Goal: Task Accomplishment & Management: Manage account settings

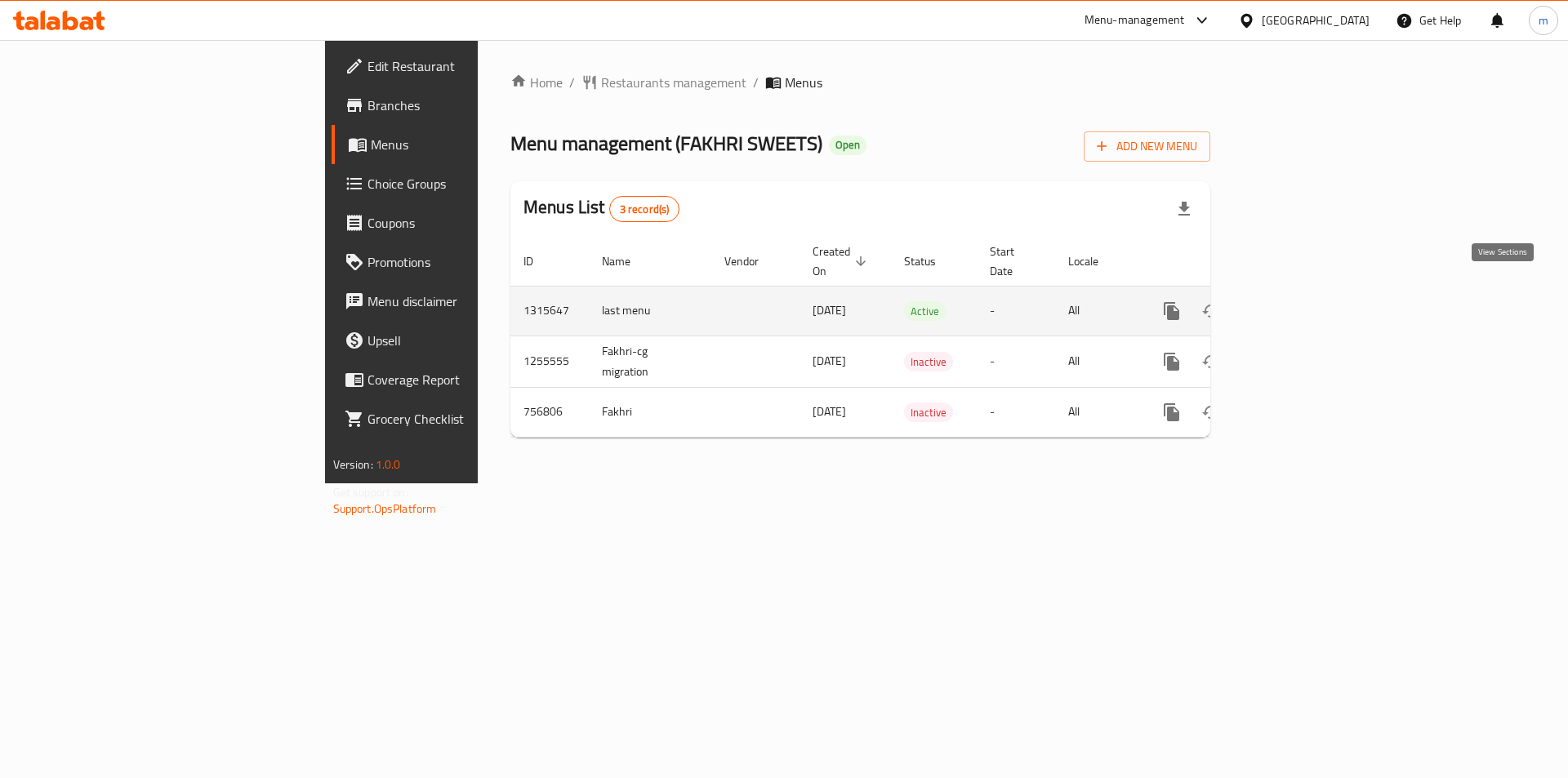
click at [1299, 301] on icon "enhanced table" at bounding box center [1290, 311] width 19 height 19
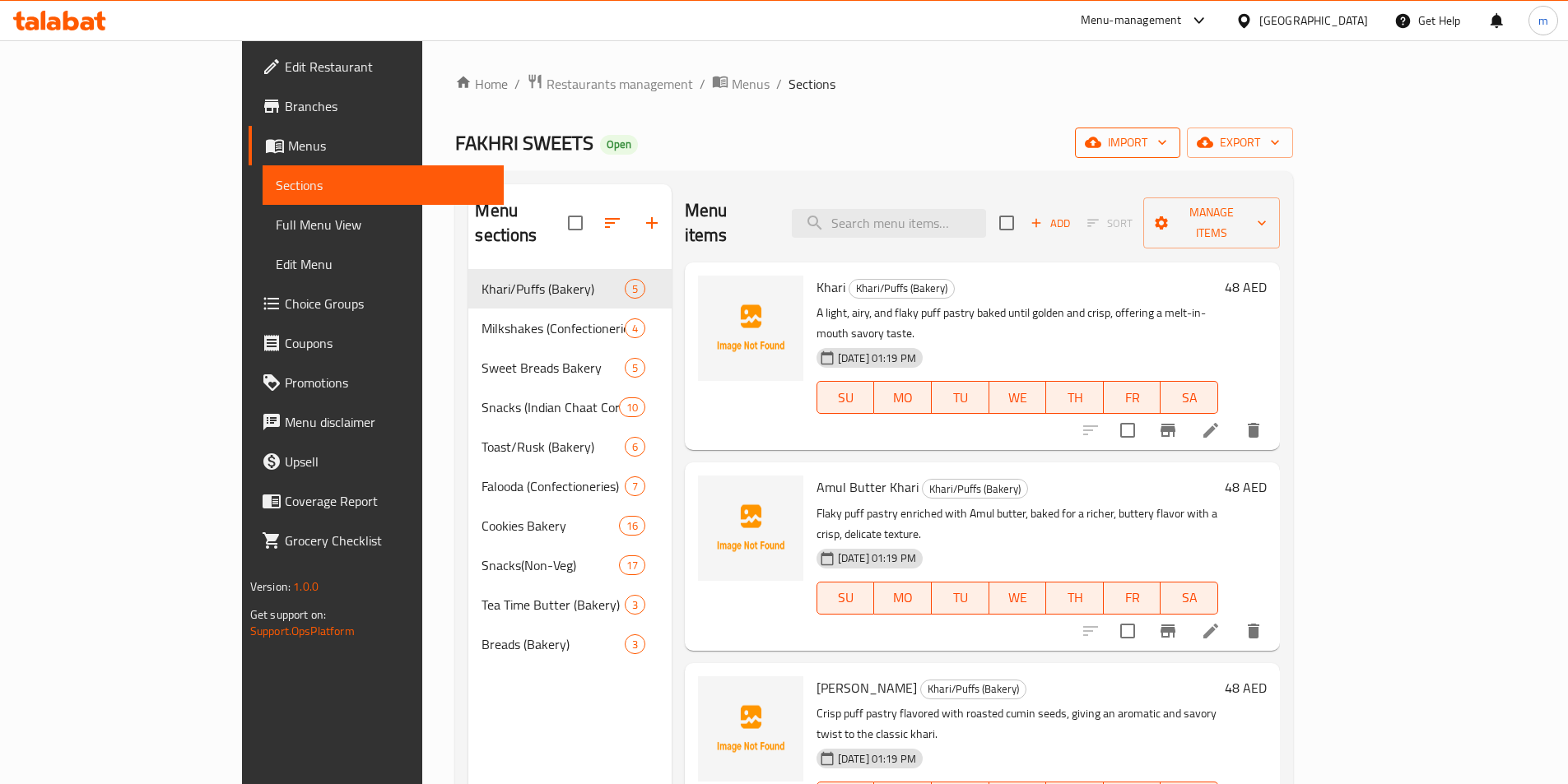
click at [1167, 148] on span "import" at bounding box center [1128, 142] width 79 height 20
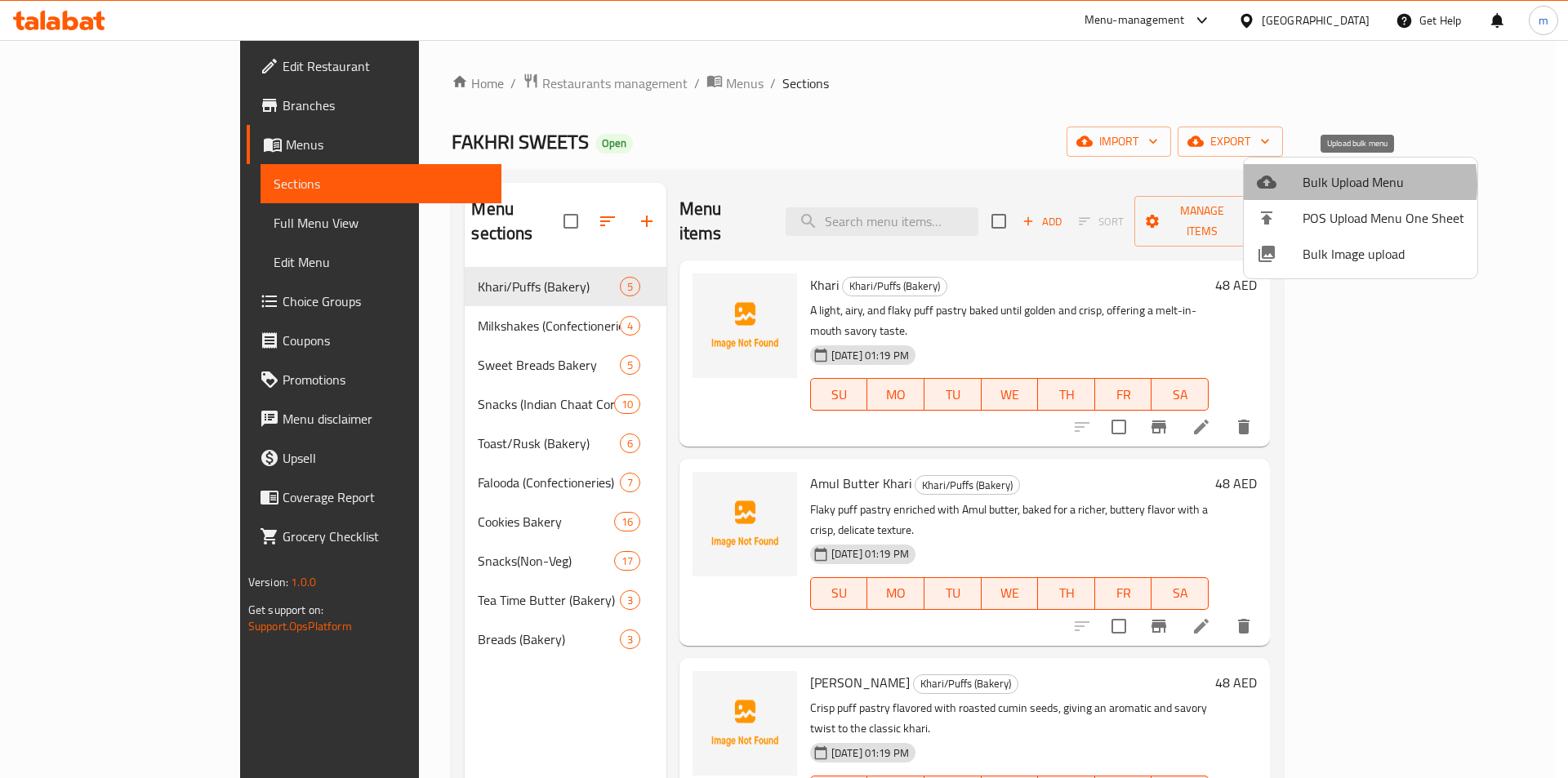
click at [1338, 185] on span "Bulk Upload Menu" at bounding box center [1383, 182] width 162 height 19
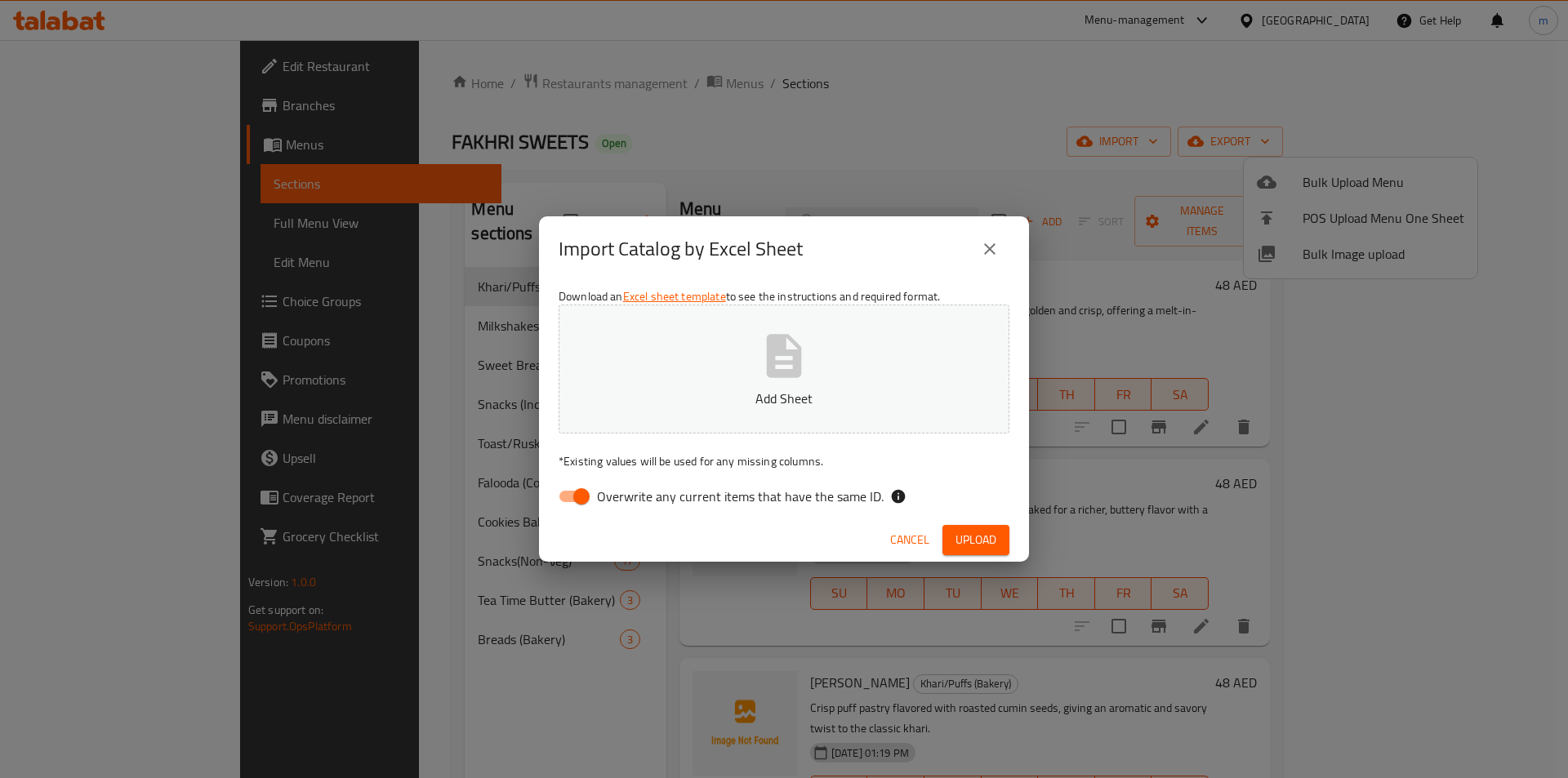
click at [577, 500] on input "Overwrite any current items that have the same ID." at bounding box center [581, 496] width 93 height 31
checkbox input "false"
click at [747, 382] on button "Add Sheet" at bounding box center [784, 368] width 451 height 129
click at [976, 543] on span "Upload" at bounding box center [976, 540] width 41 height 20
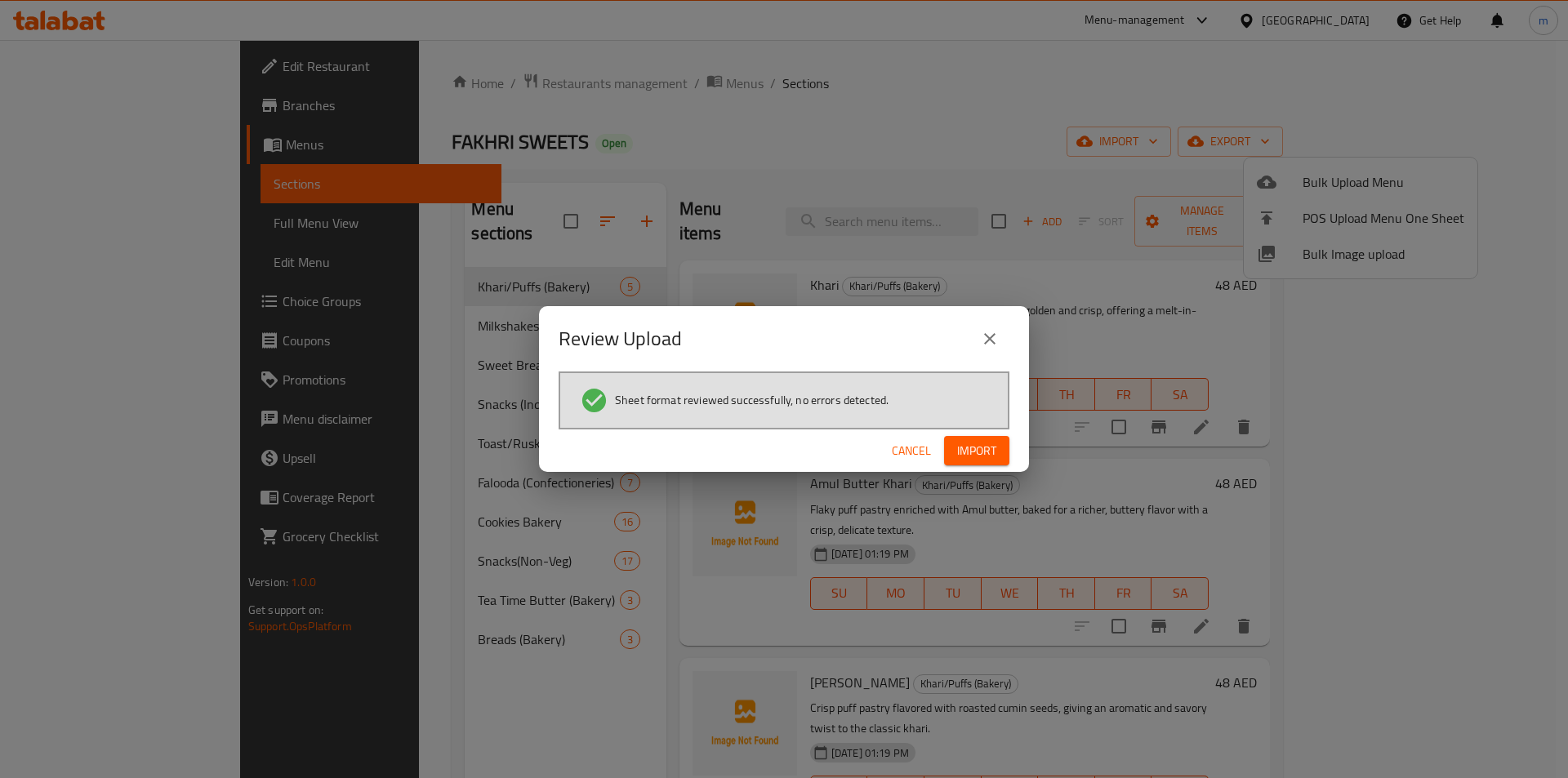
click at [982, 458] on span "Import" at bounding box center [977, 451] width 39 height 20
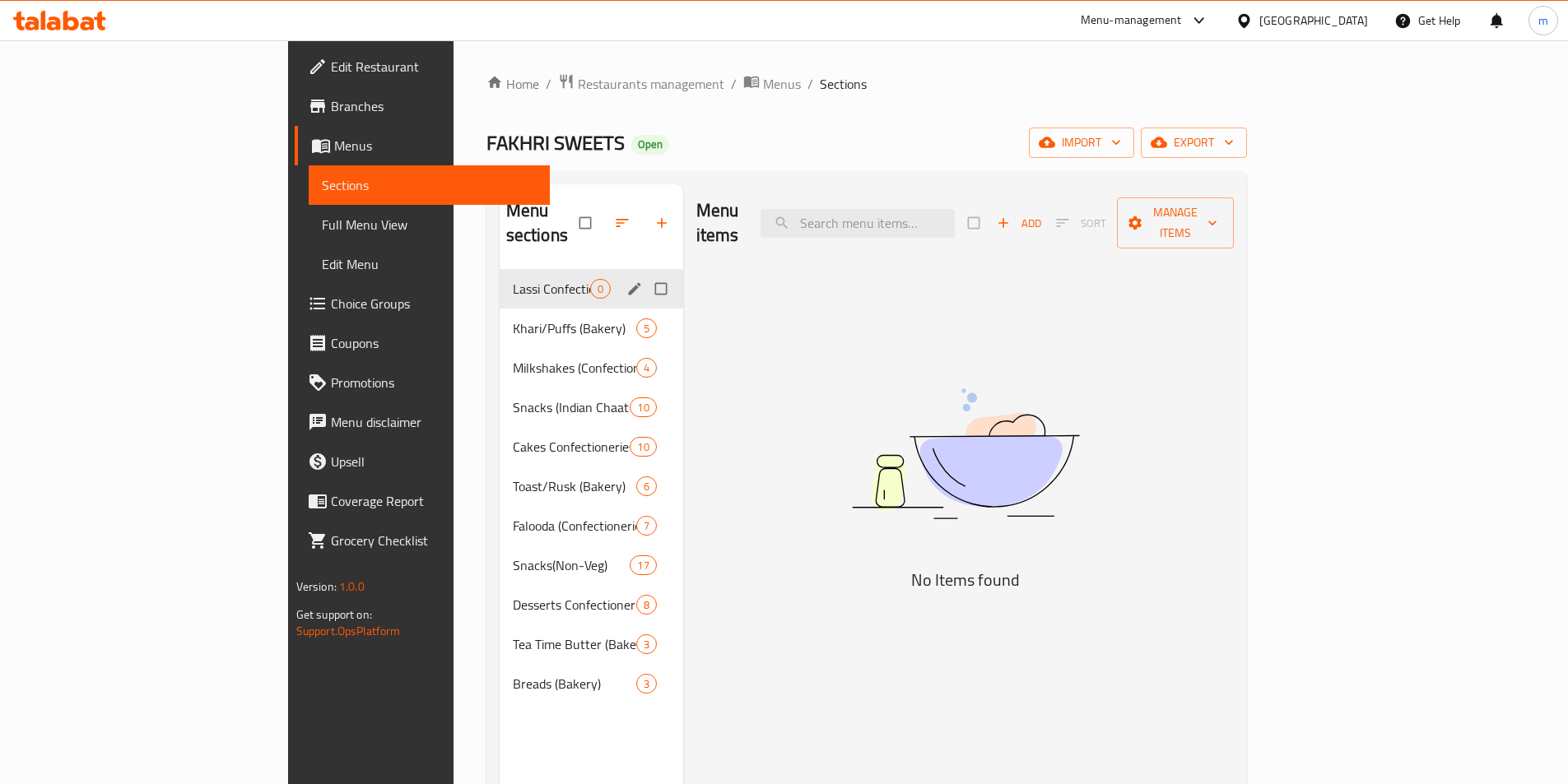
click at [513, 279] on span "Lassi Confectioneries" at bounding box center [551, 288] width 78 height 19
click at [513, 595] on span "Desserts Confectioneries" at bounding box center [551, 605] width 78 height 19
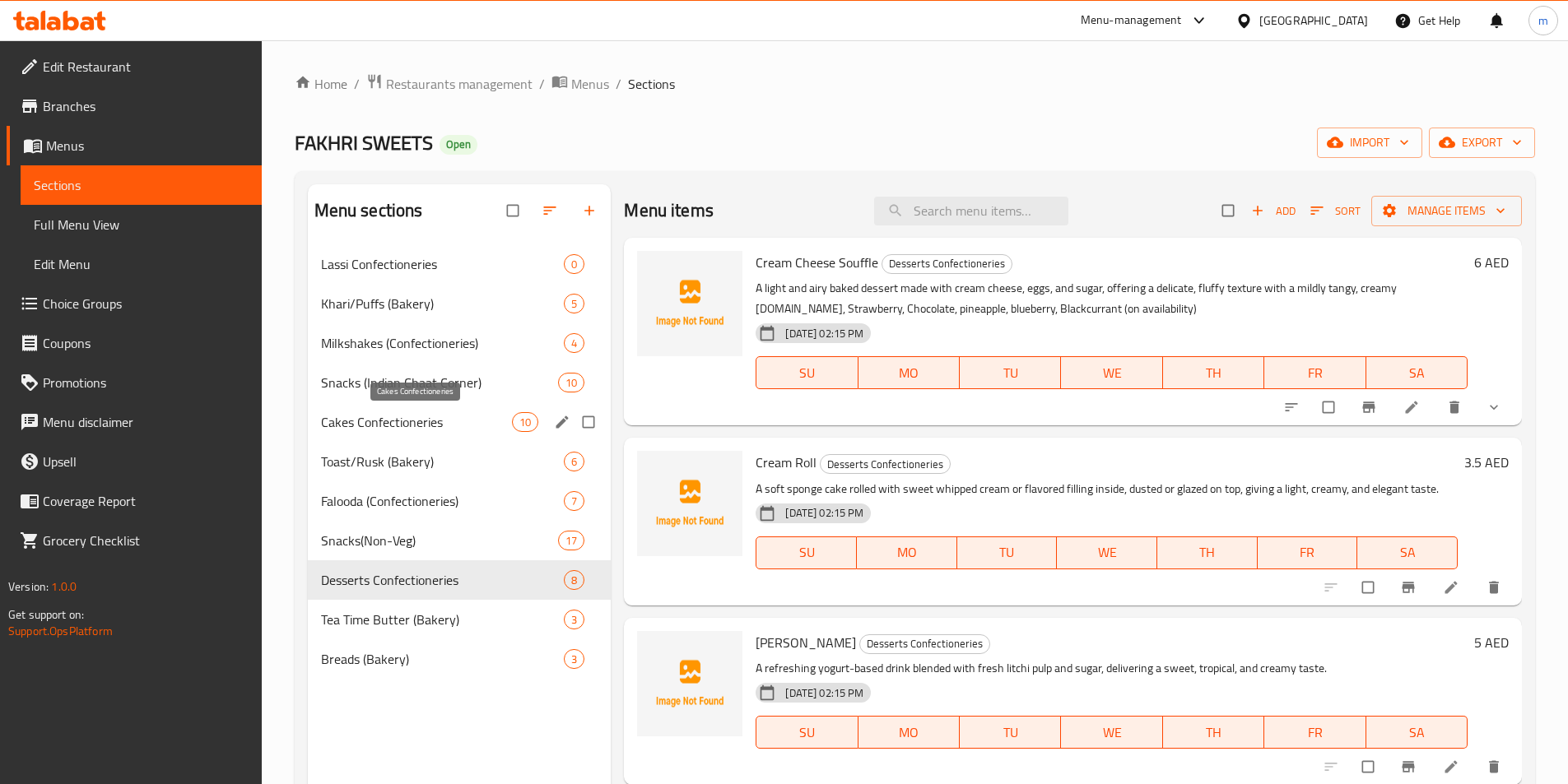
click at [411, 422] on span "Cakes Confectioneries" at bounding box center [416, 422] width 191 height 19
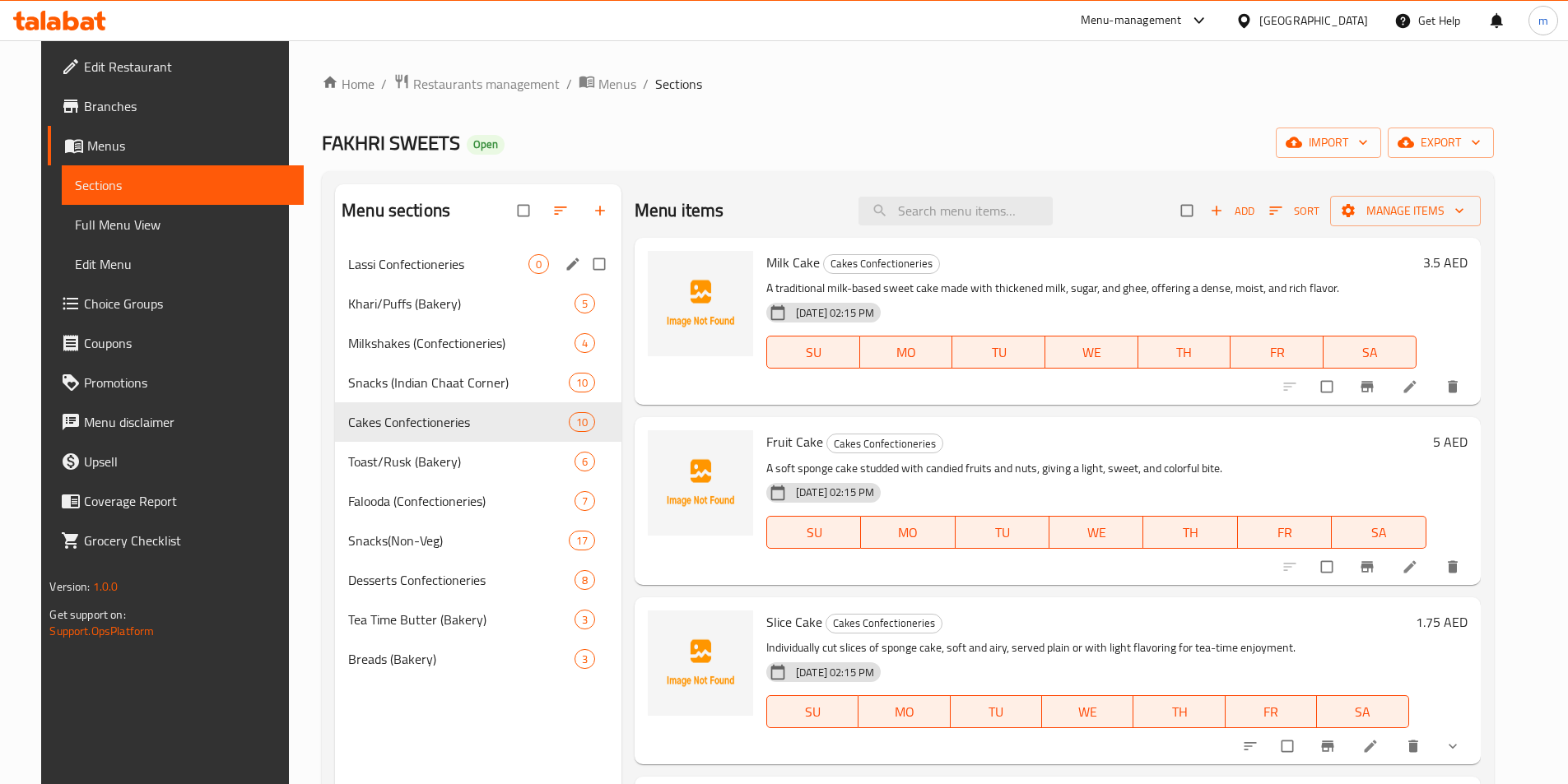
click at [450, 265] on span "Lassi Confectioneries" at bounding box center [439, 264] width 180 height 19
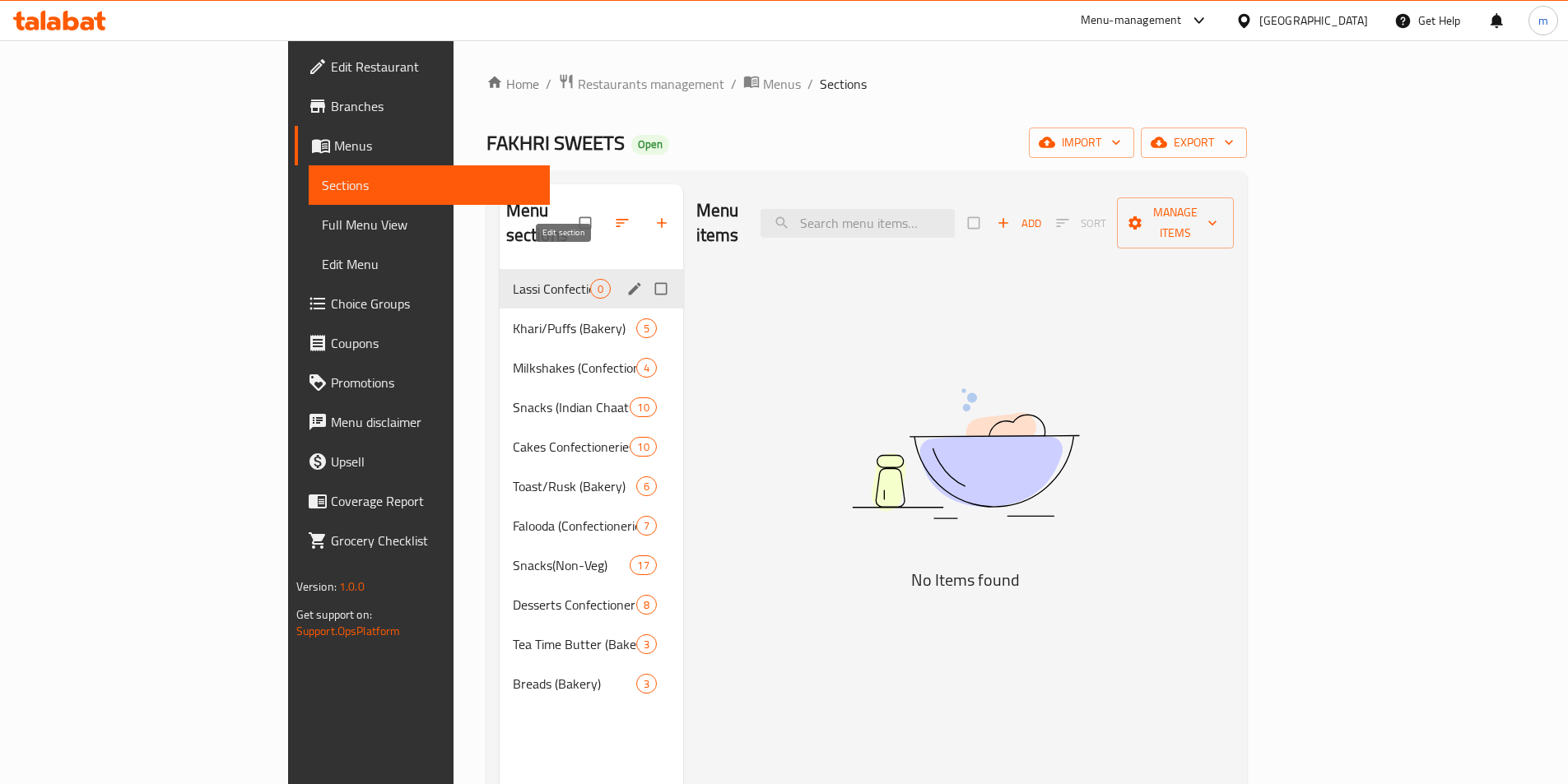
click at [628, 282] on icon "edit" at bounding box center [634, 288] width 12 height 12
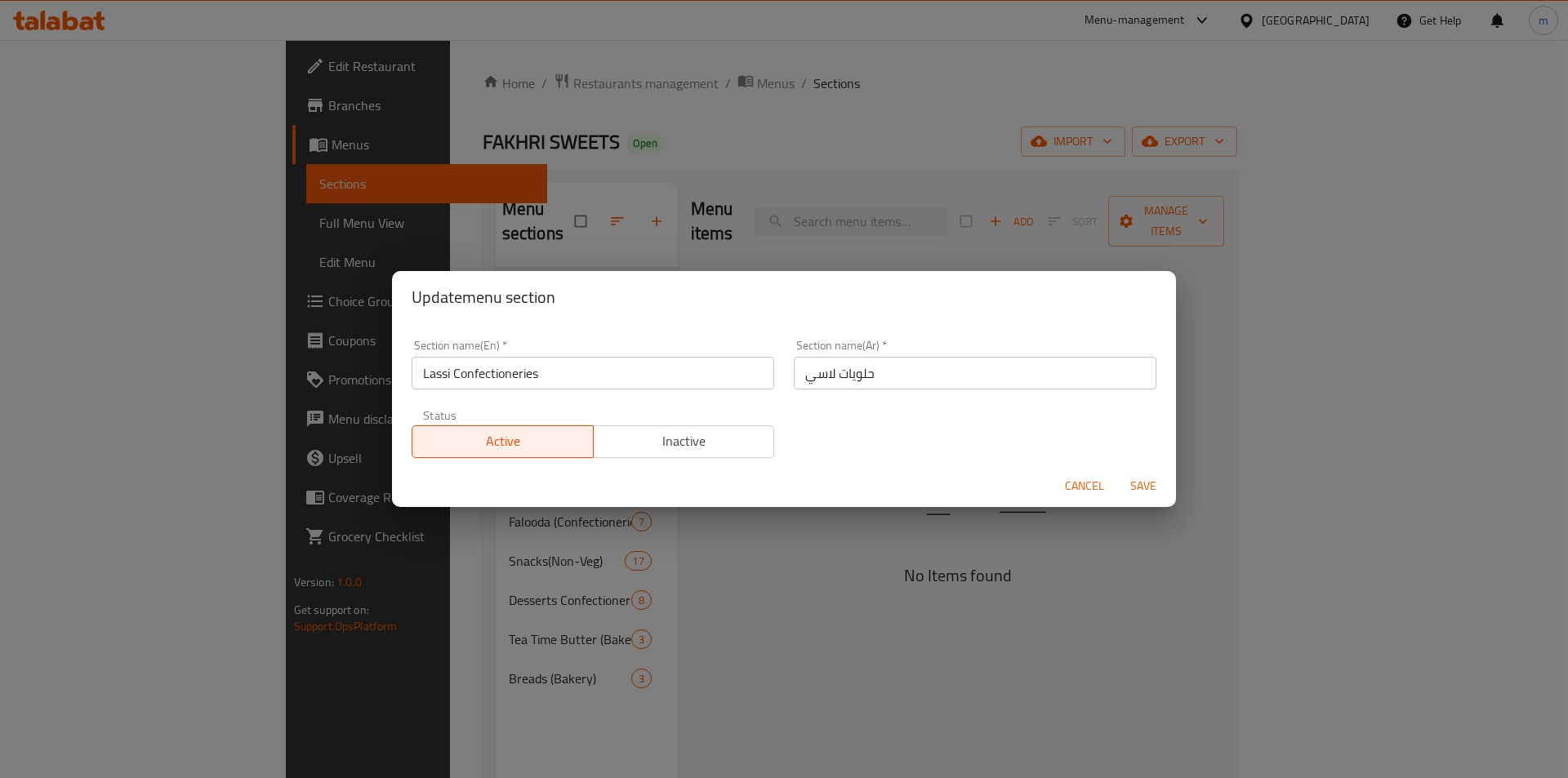
click at [742, 221] on div "Update menu section Section name(En)   * Lassi Confectioneries Section name(En)…" at bounding box center [784, 389] width 1568 height 778
click at [1085, 489] on span "Cancel" at bounding box center [1085, 486] width 39 height 20
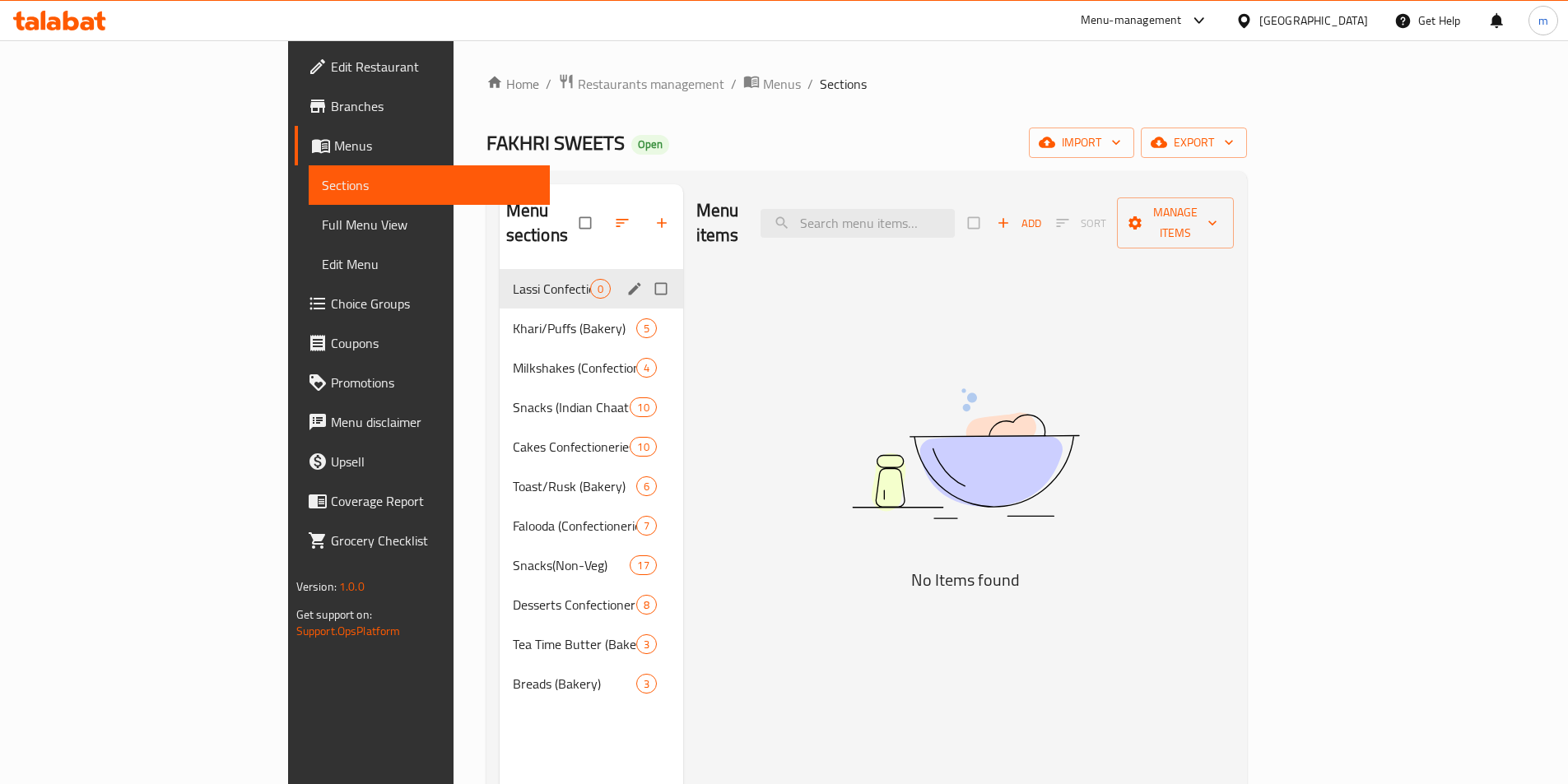
click at [646, 273] on input "Menu sections" at bounding box center [663, 288] width 34 height 31
checkbox input "true"
click at [646, 589] on input "Menu sections" at bounding box center [663, 604] width 34 height 31
checkbox input "true"
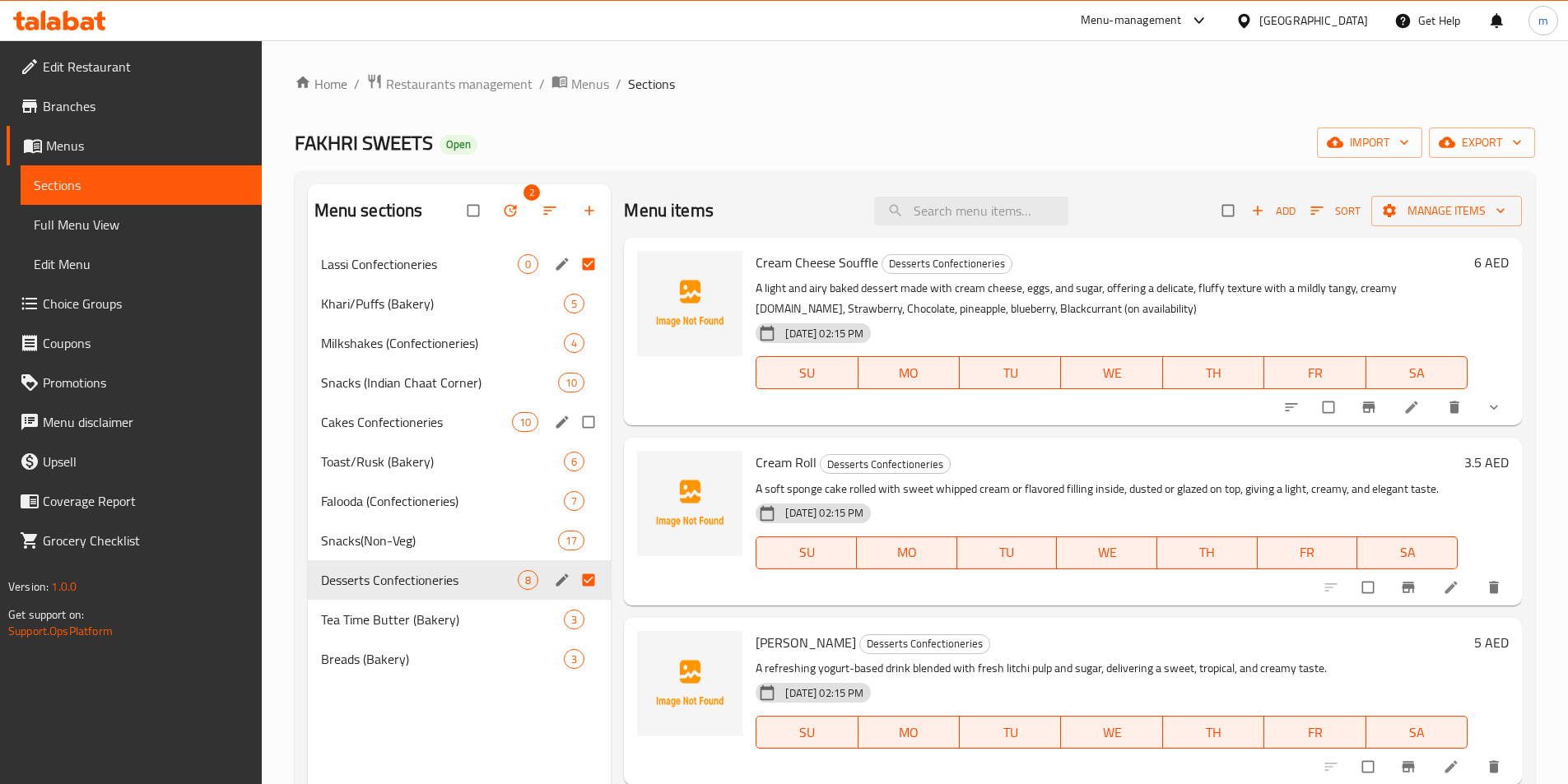
click at [589, 421] on input "Menu sections" at bounding box center [589, 422] width 34 height 31
checkbox input "true"
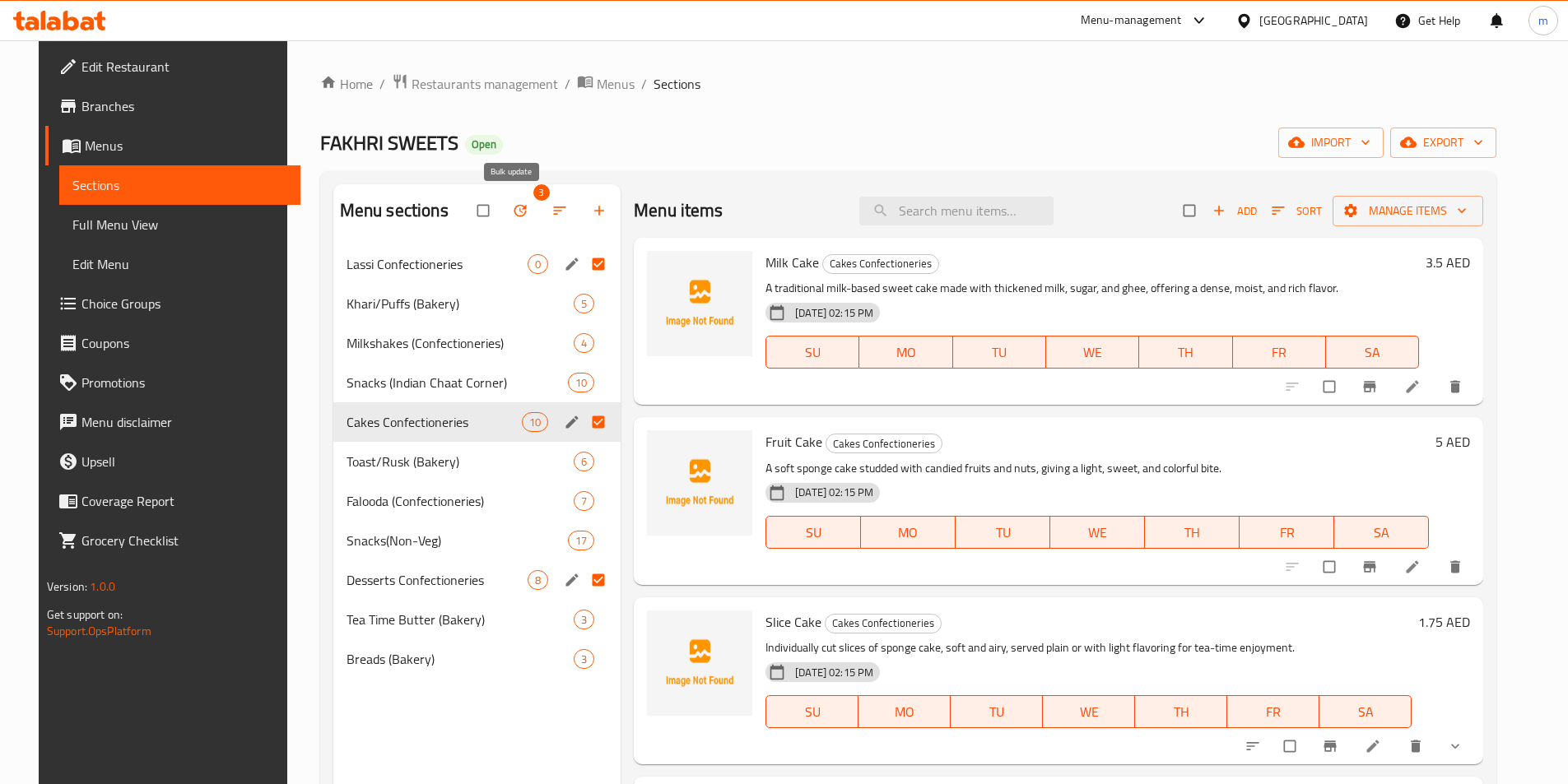
click at [512, 214] on icon "button" at bounding box center [520, 211] width 17 height 17
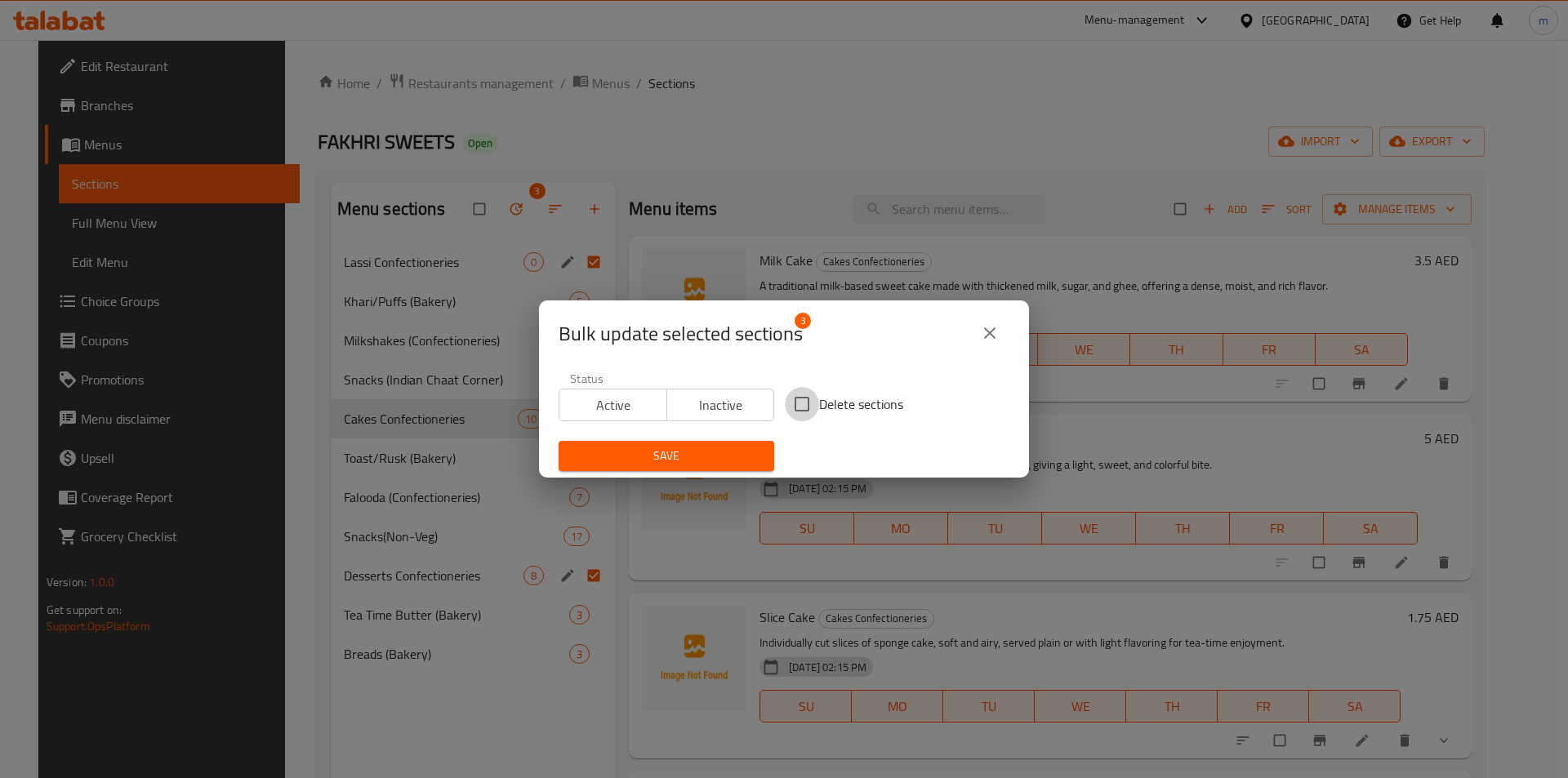
click at [805, 399] on input "Delete sections" at bounding box center [802, 403] width 34 height 34
checkbox input "true"
click at [722, 448] on span "Save" at bounding box center [666, 455] width 189 height 20
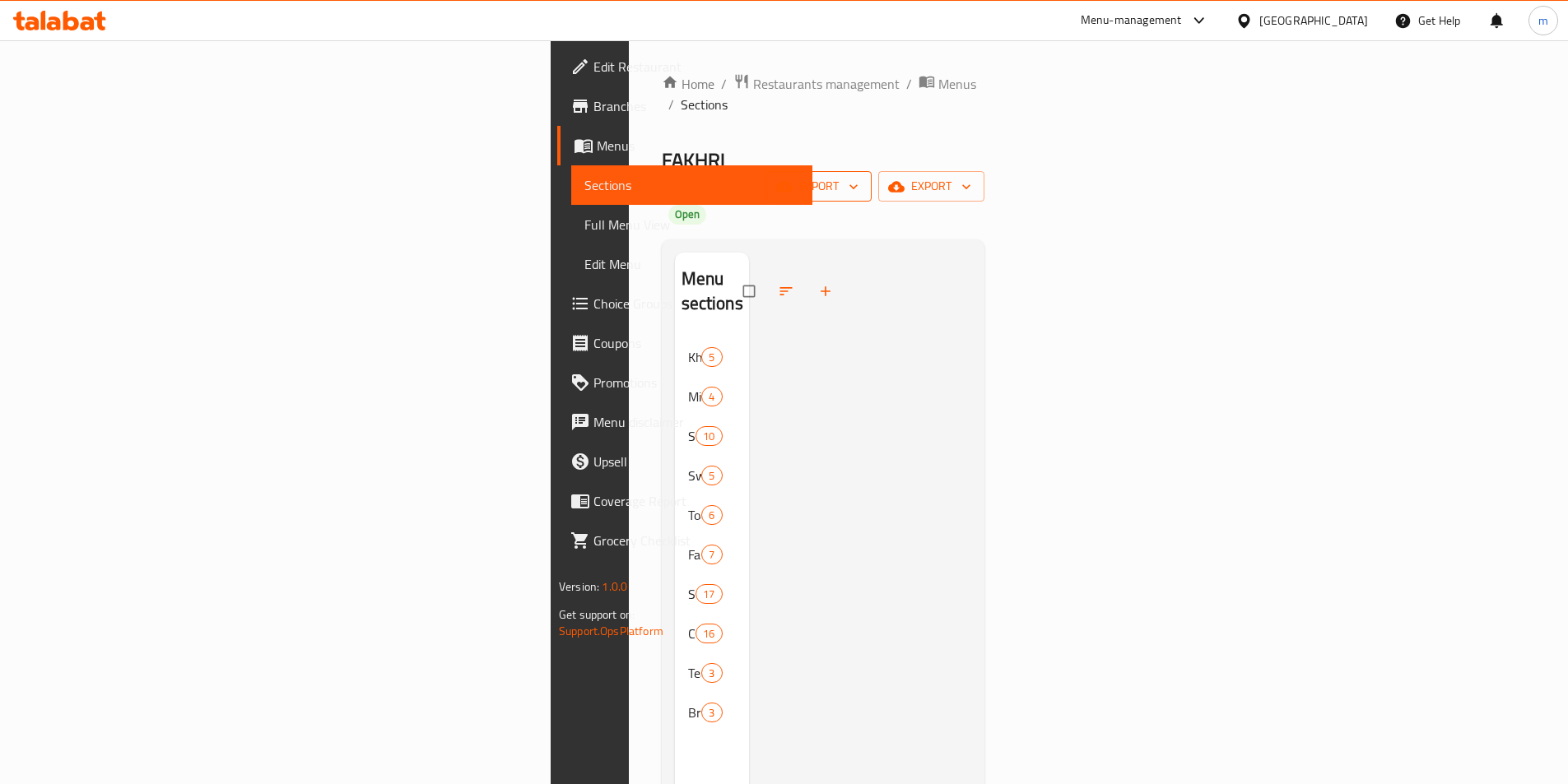
click at [859, 176] on span "import" at bounding box center [820, 186] width 79 height 20
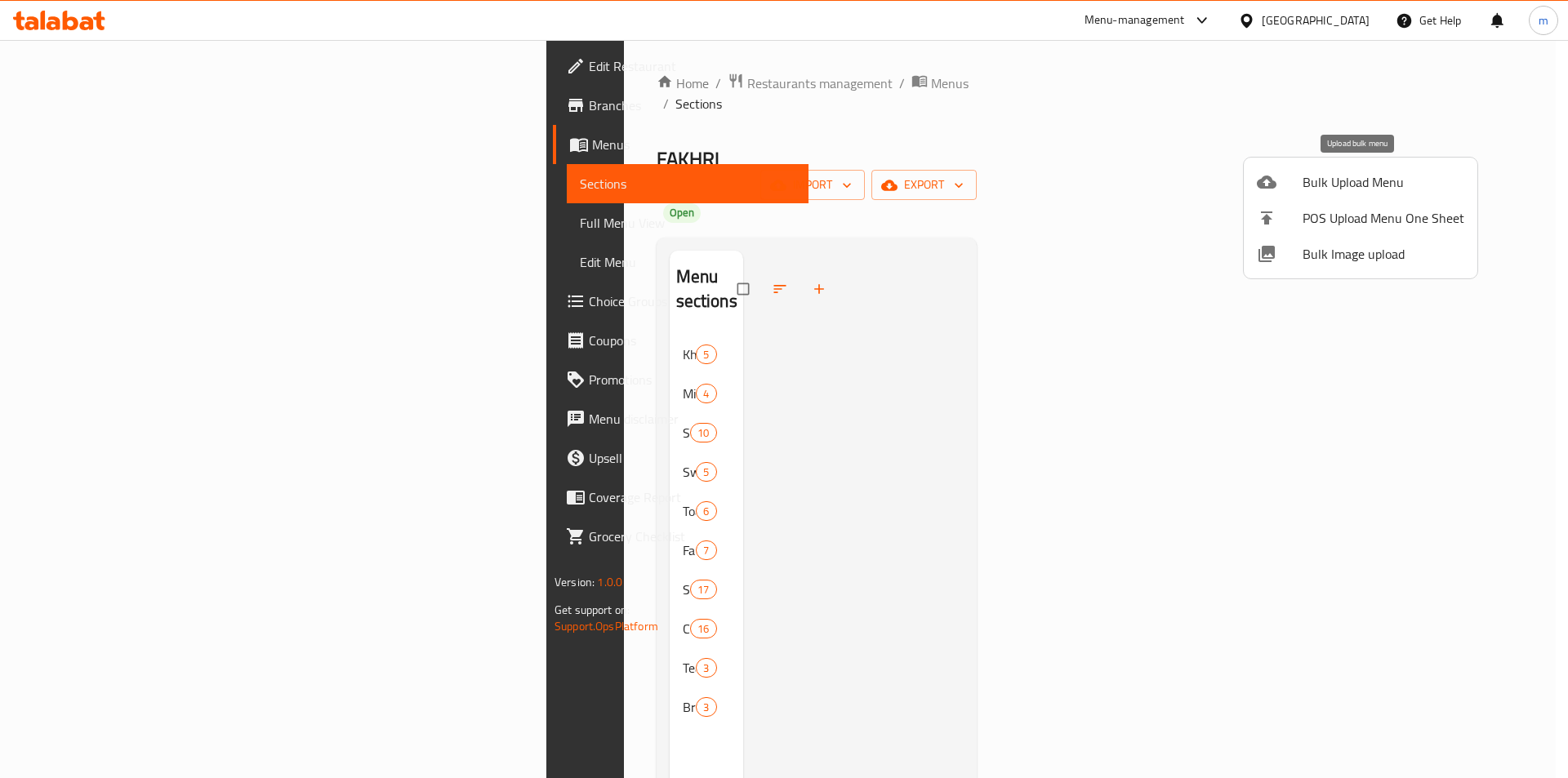
click at [1385, 179] on span "Bulk Upload Menu" at bounding box center [1383, 182] width 162 height 19
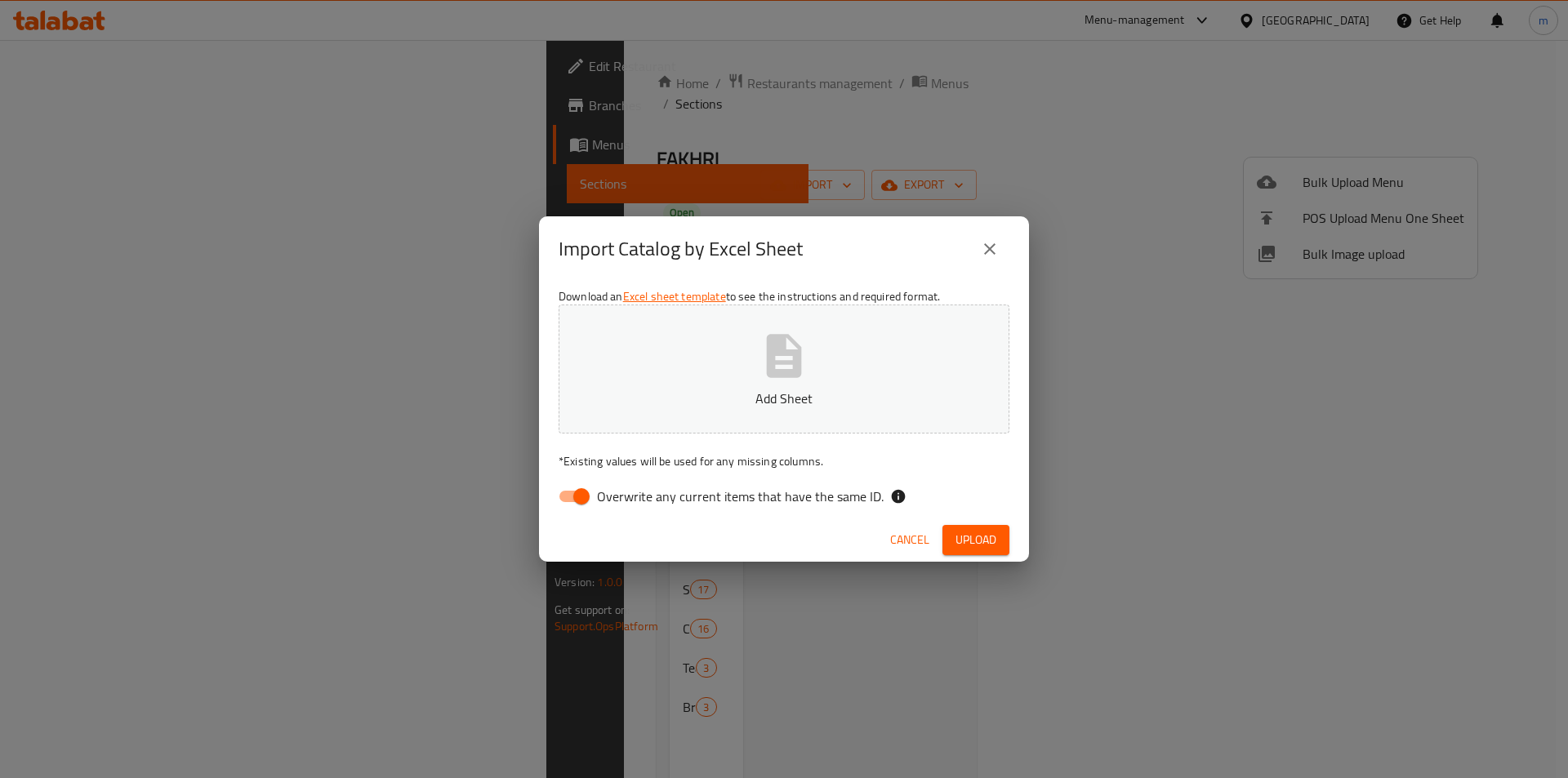
click at [580, 498] on input "Overwrite any current items that have the same ID." at bounding box center [581, 496] width 93 height 31
checkbox input "false"
click at [739, 376] on button "Add Sheet" at bounding box center [784, 368] width 451 height 129
click at [991, 543] on span "Upload" at bounding box center [976, 540] width 41 height 20
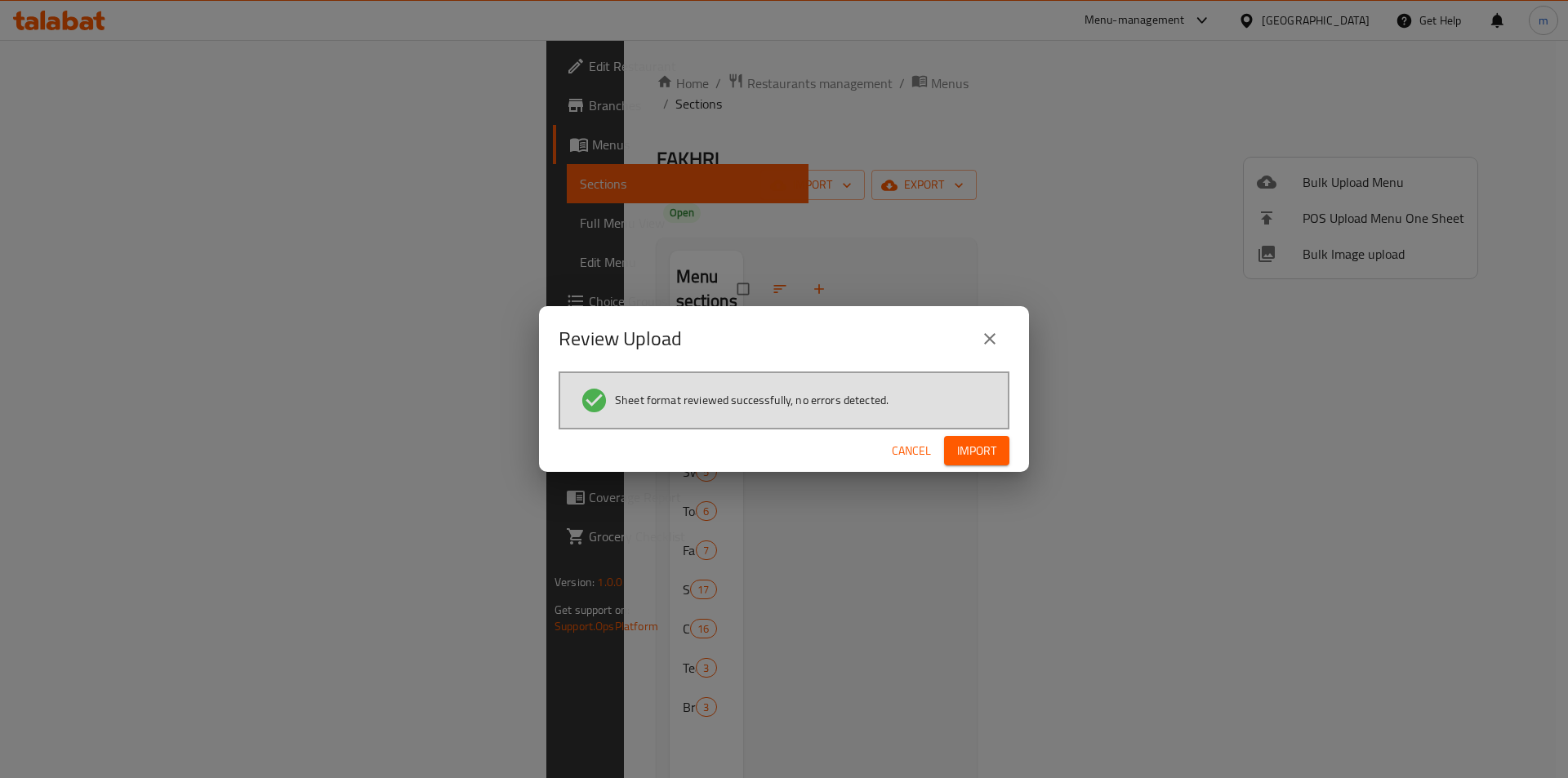
click at [976, 456] on span "Import" at bounding box center [977, 451] width 39 height 20
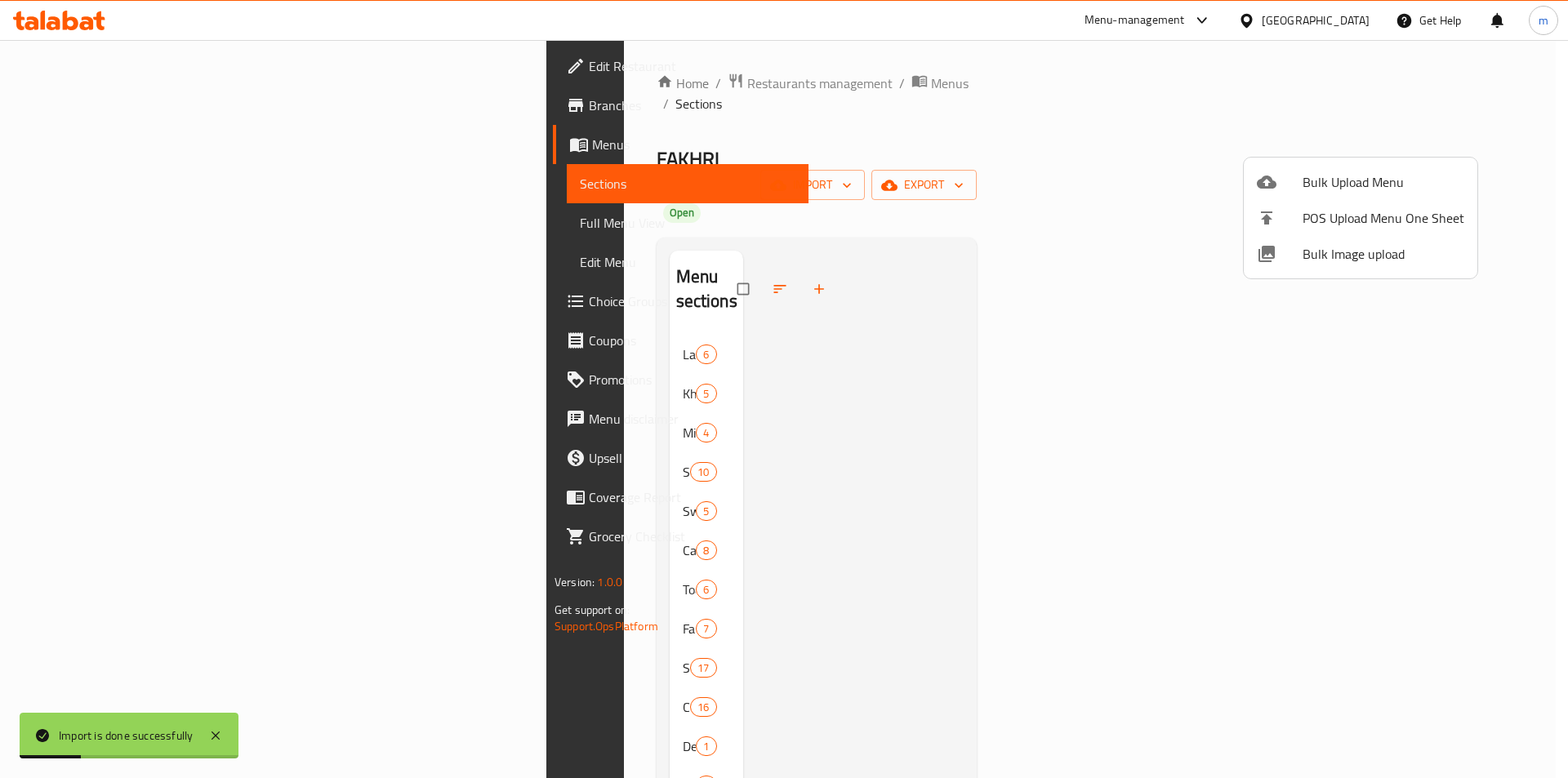
click at [407, 263] on div at bounding box center [784, 389] width 1568 height 778
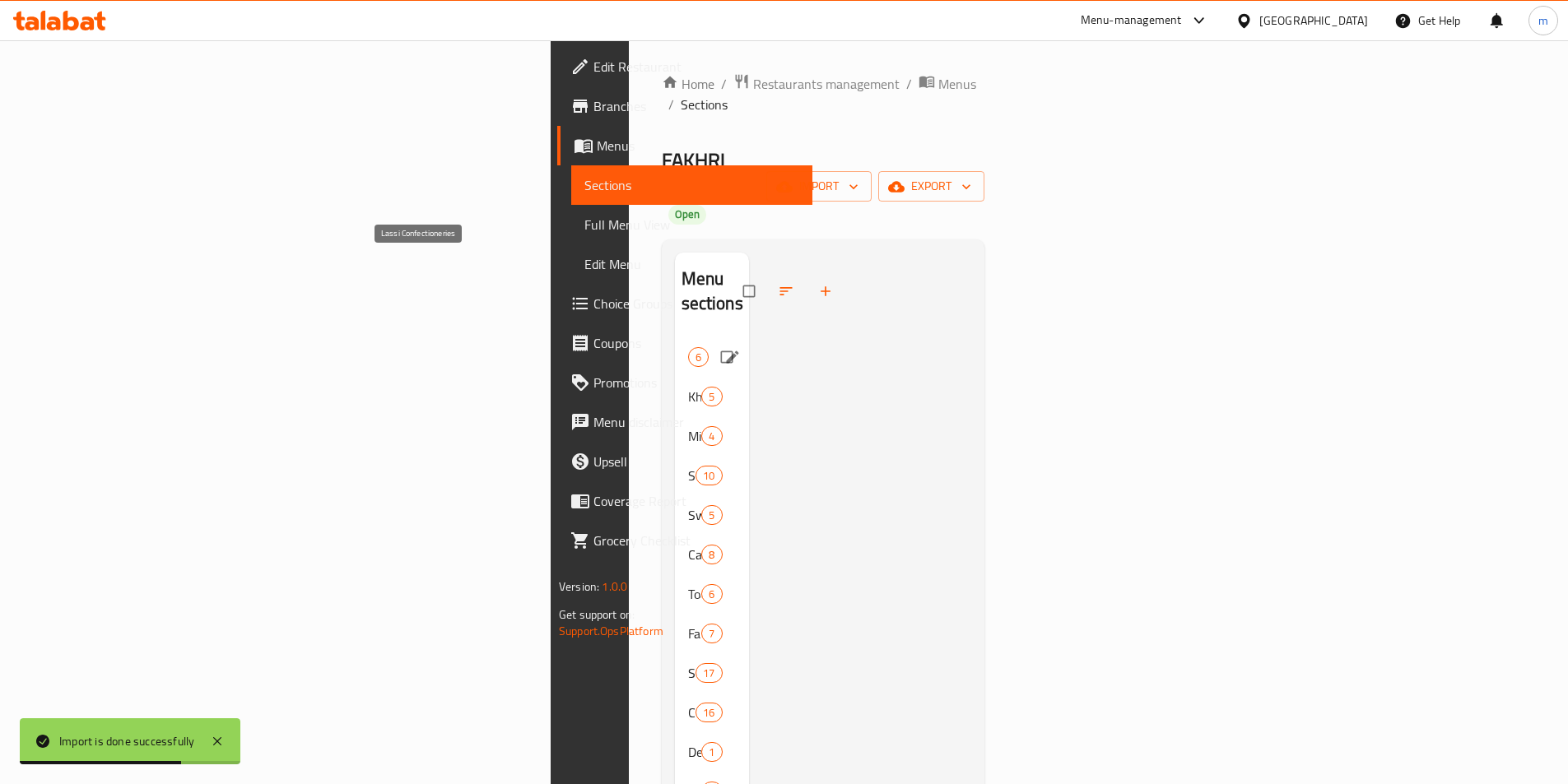
click at [688, 347] on span "Lassi Confectioneries" at bounding box center [688, 357] width 0 height 19
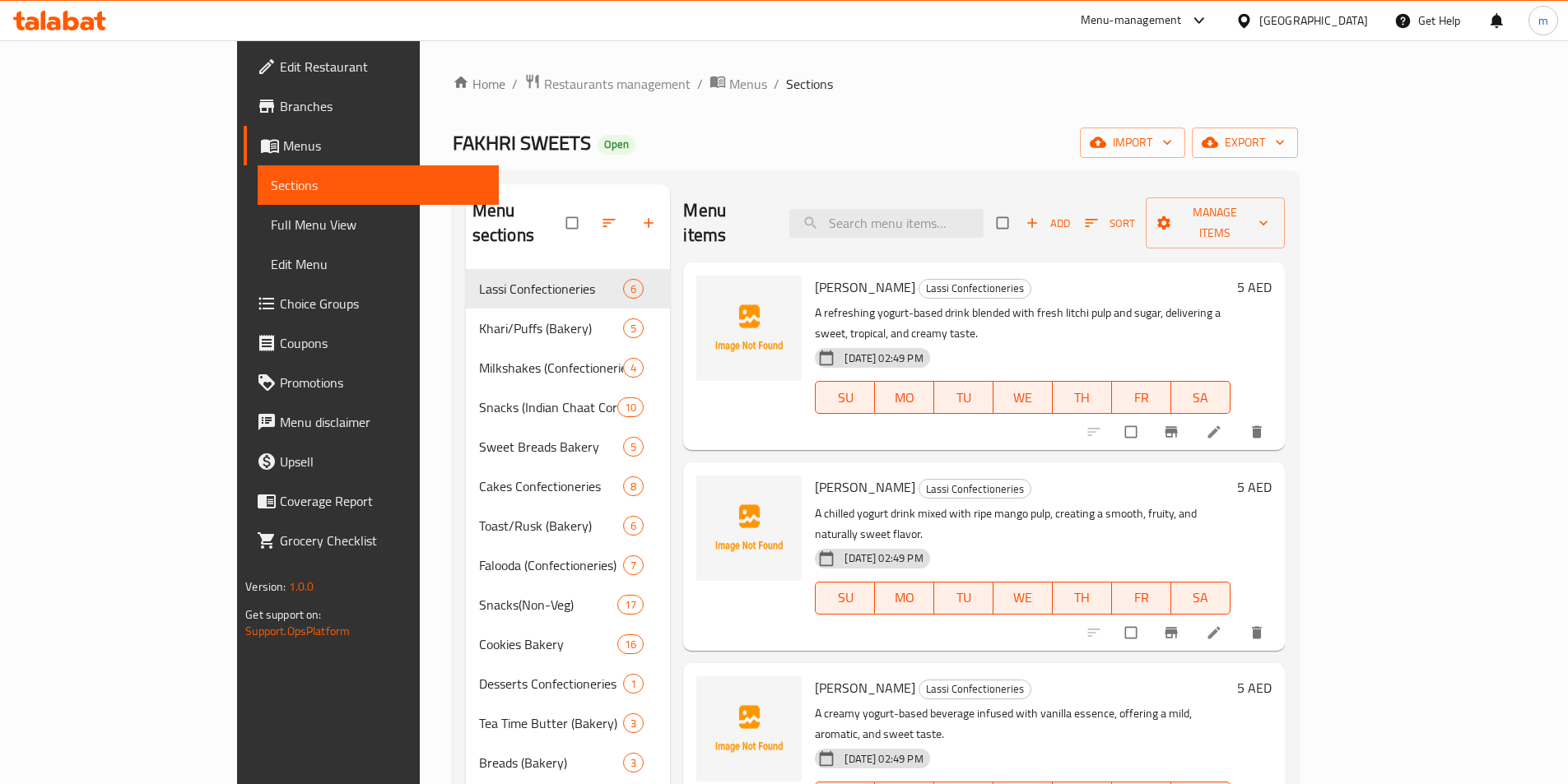
click at [271, 223] on span "Full Menu View" at bounding box center [379, 225] width 215 height 19
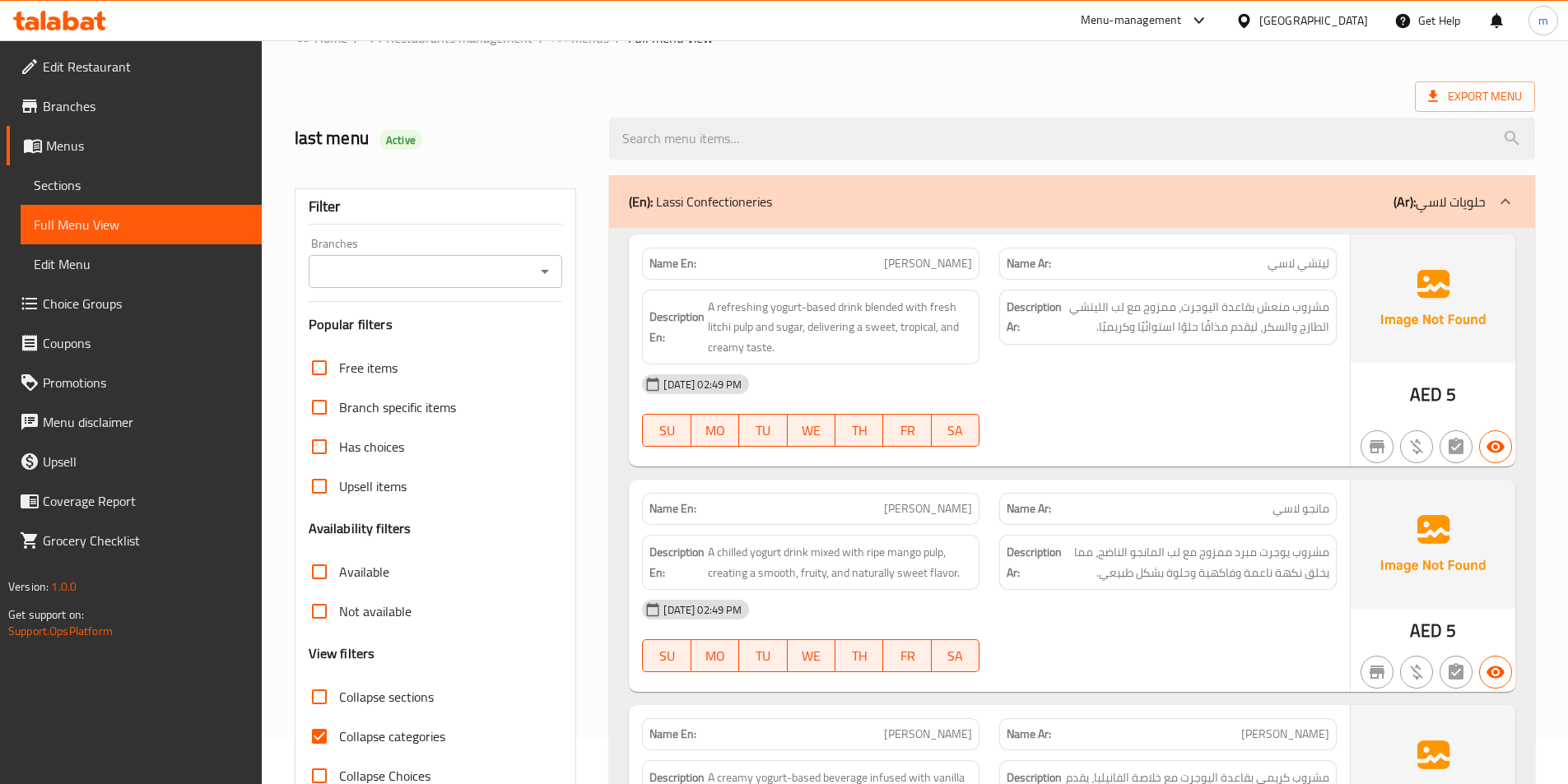
scroll to position [247, 0]
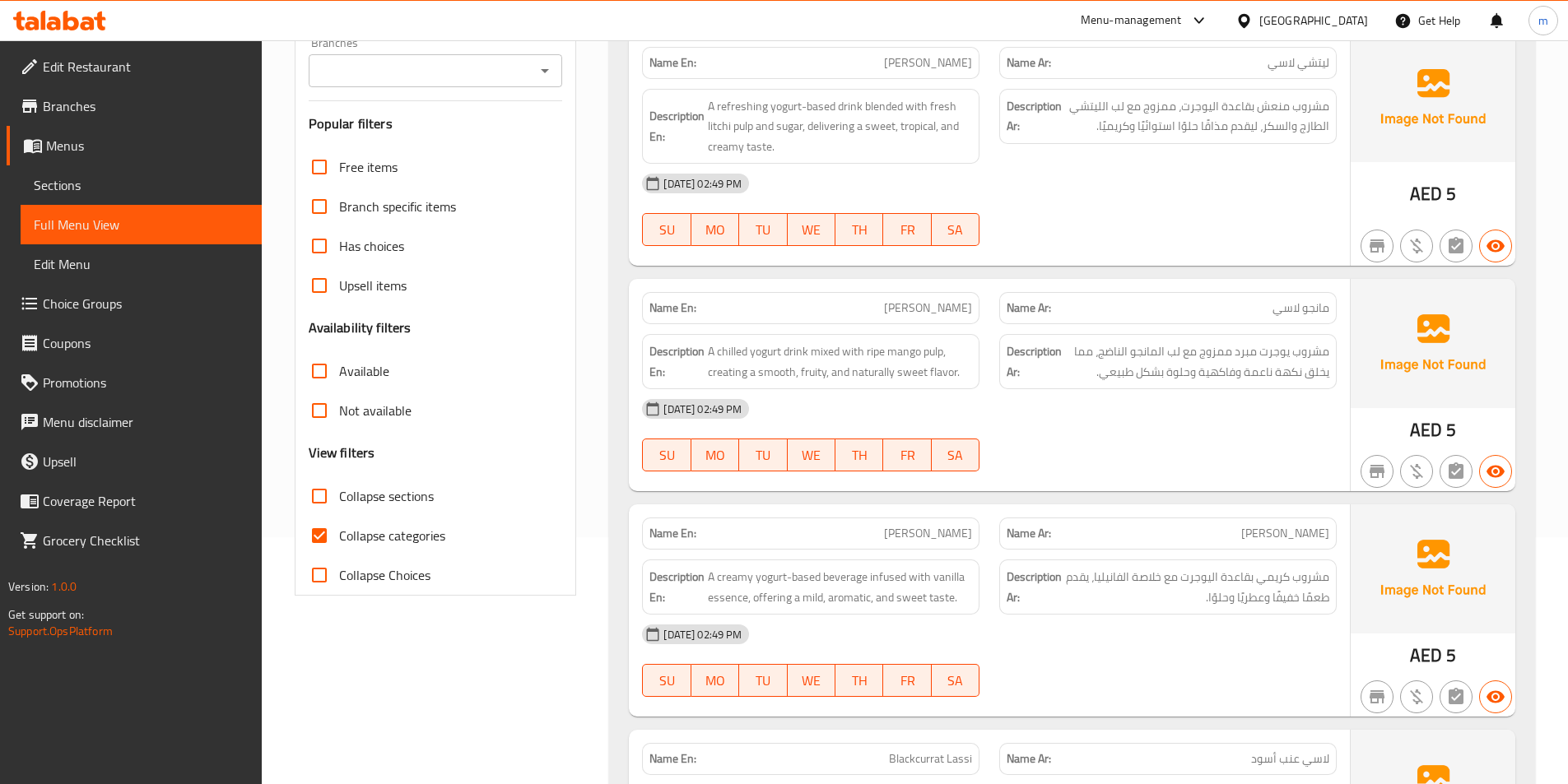
click at [326, 535] on input "Collapse categories" at bounding box center [319, 535] width 40 height 40
checkbox input "false"
click at [324, 492] on input "Collapse sections" at bounding box center [319, 496] width 40 height 40
checkbox input "true"
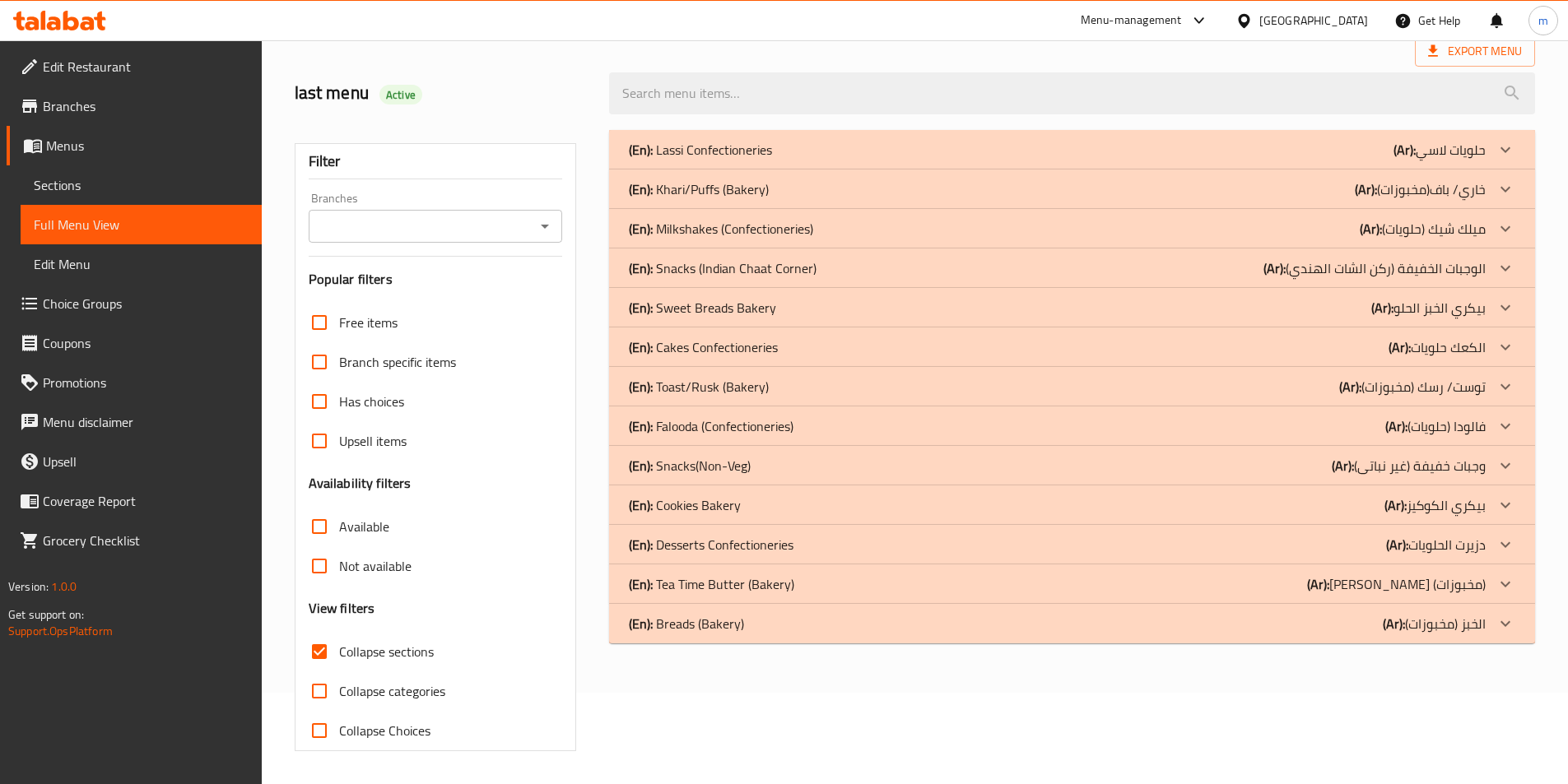
scroll to position [92, 0]
click at [1503, 544] on icon at bounding box center [1505, 544] width 10 height 6
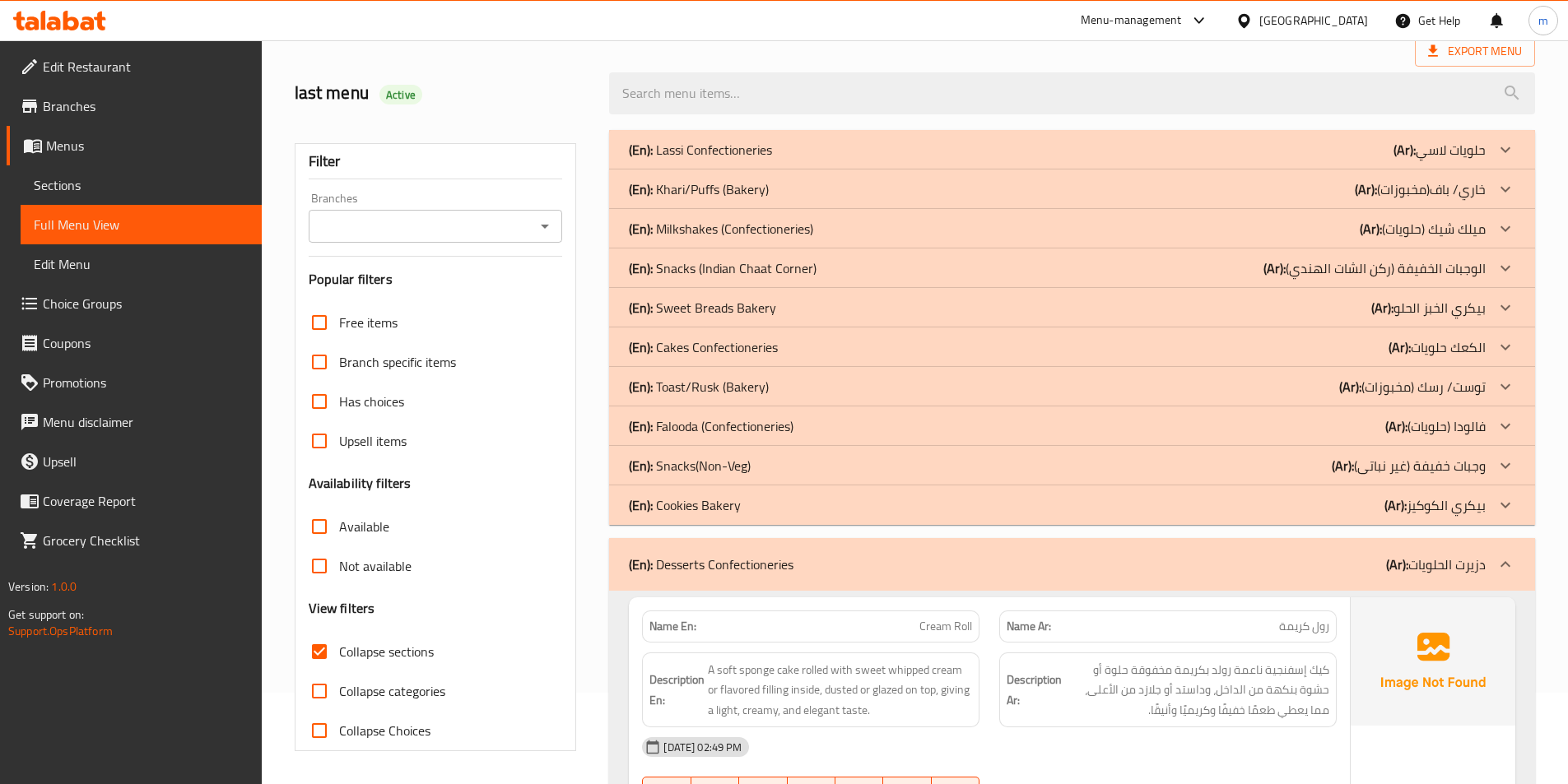
click at [1505, 347] on icon at bounding box center [1505, 347] width 19 height 19
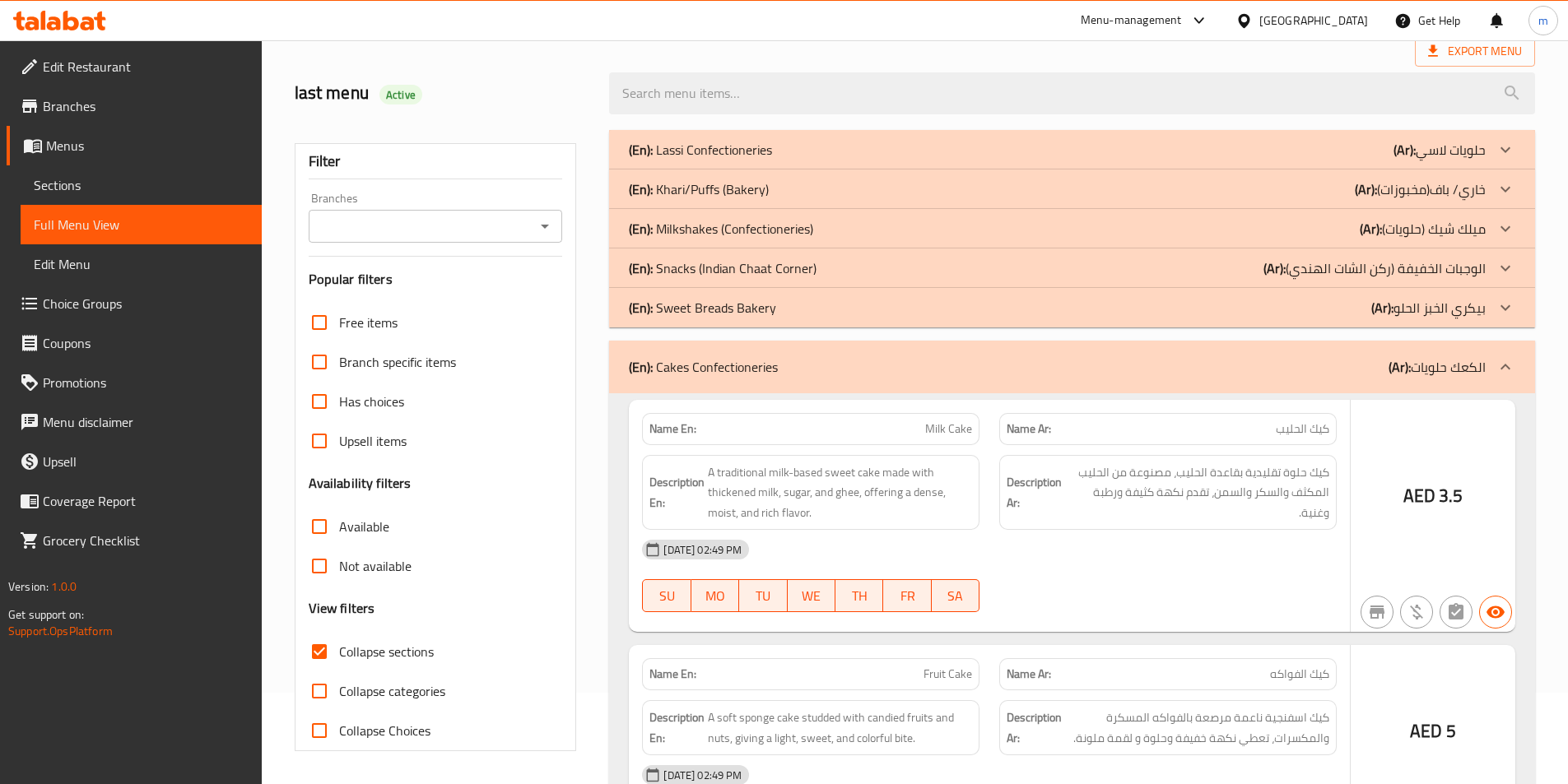
click at [1503, 146] on icon at bounding box center [1505, 150] width 19 height 19
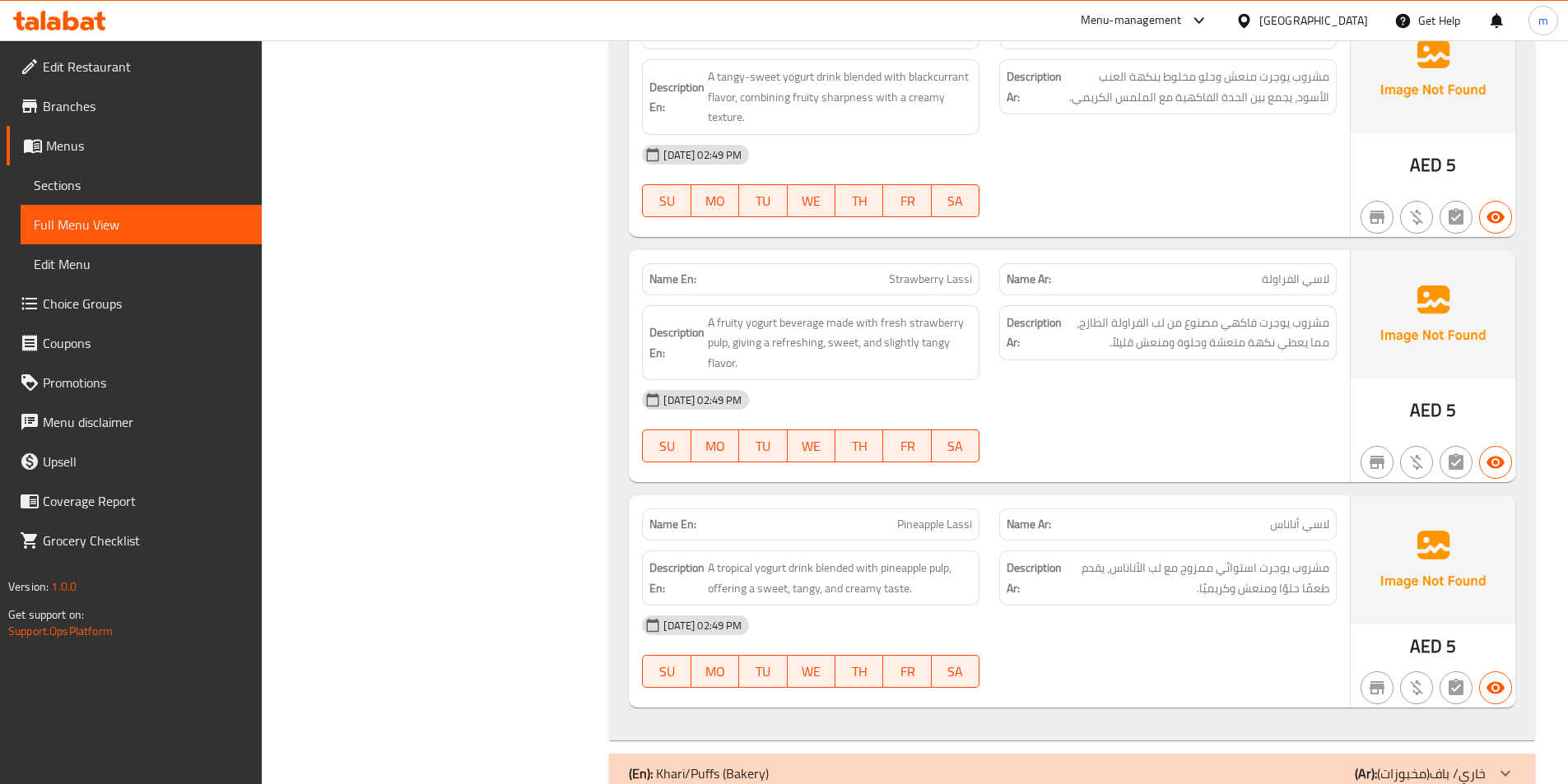
scroll to position [0, 0]
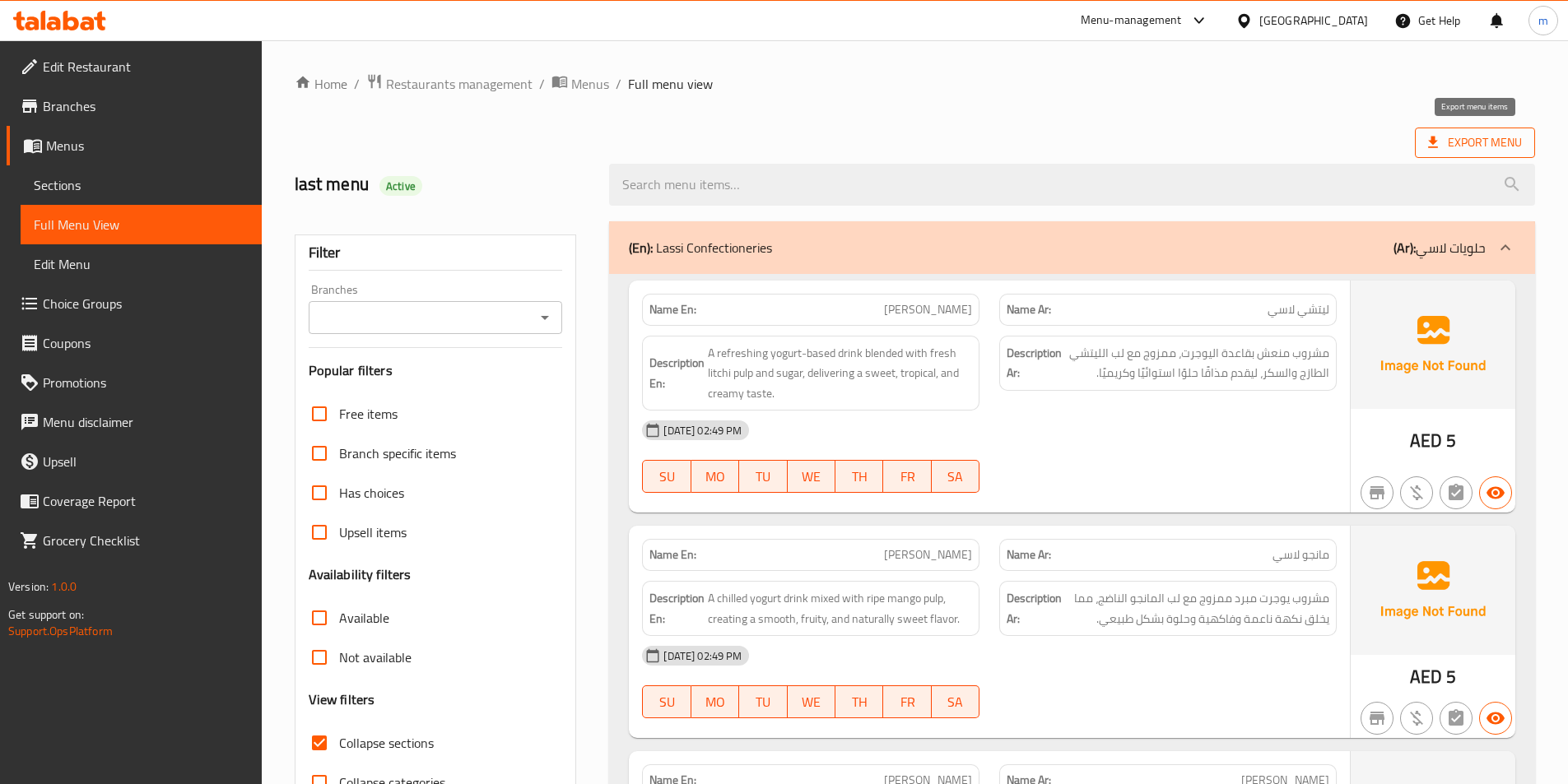
click at [1459, 146] on span "Export Menu" at bounding box center [1475, 142] width 94 height 20
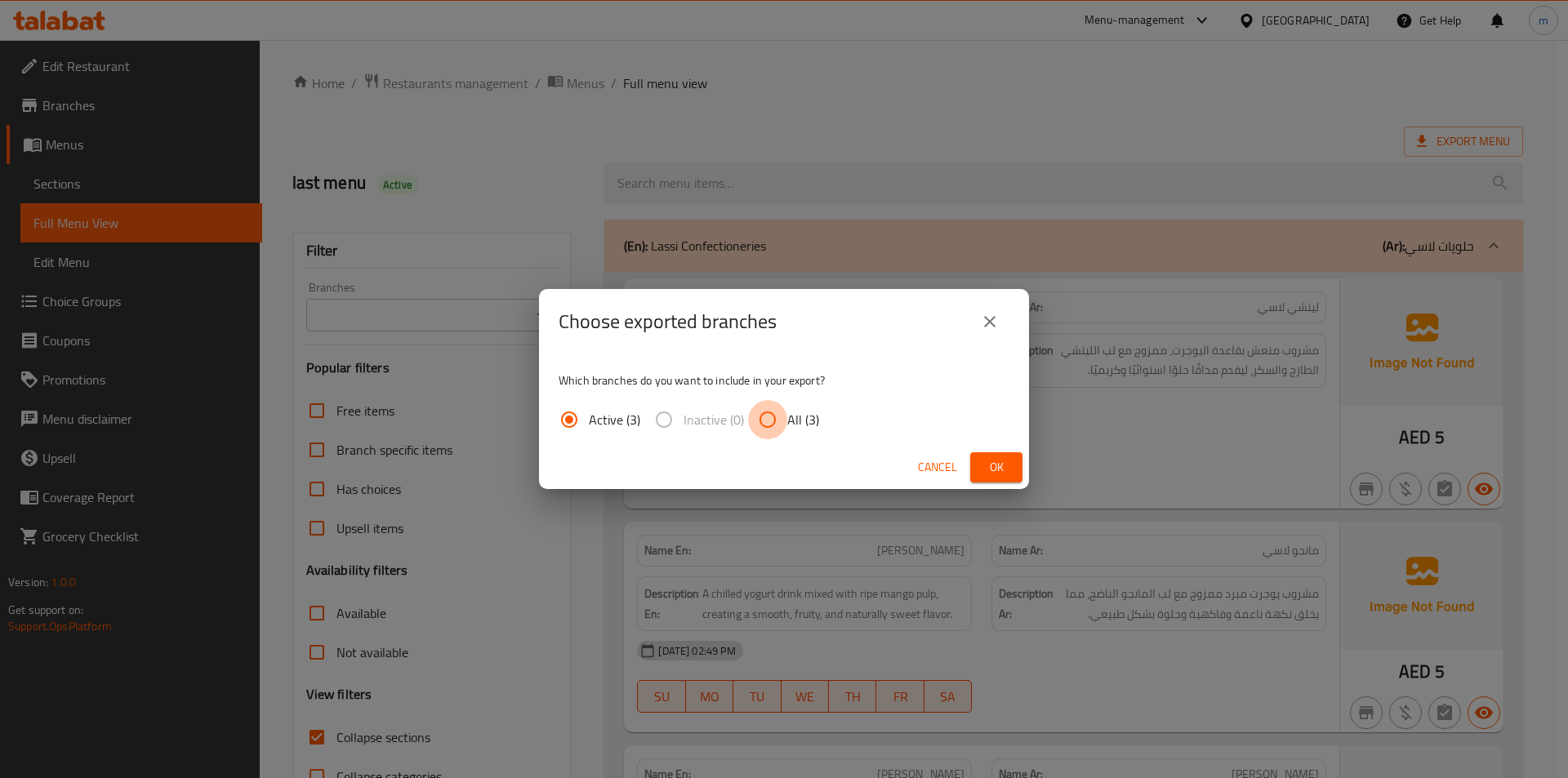
click at [761, 412] on input "All (3)" at bounding box center [768, 419] width 39 height 39
radio input "true"
click at [981, 464] on button "Ok" at bounding box center [996, 467] width 53 height 31
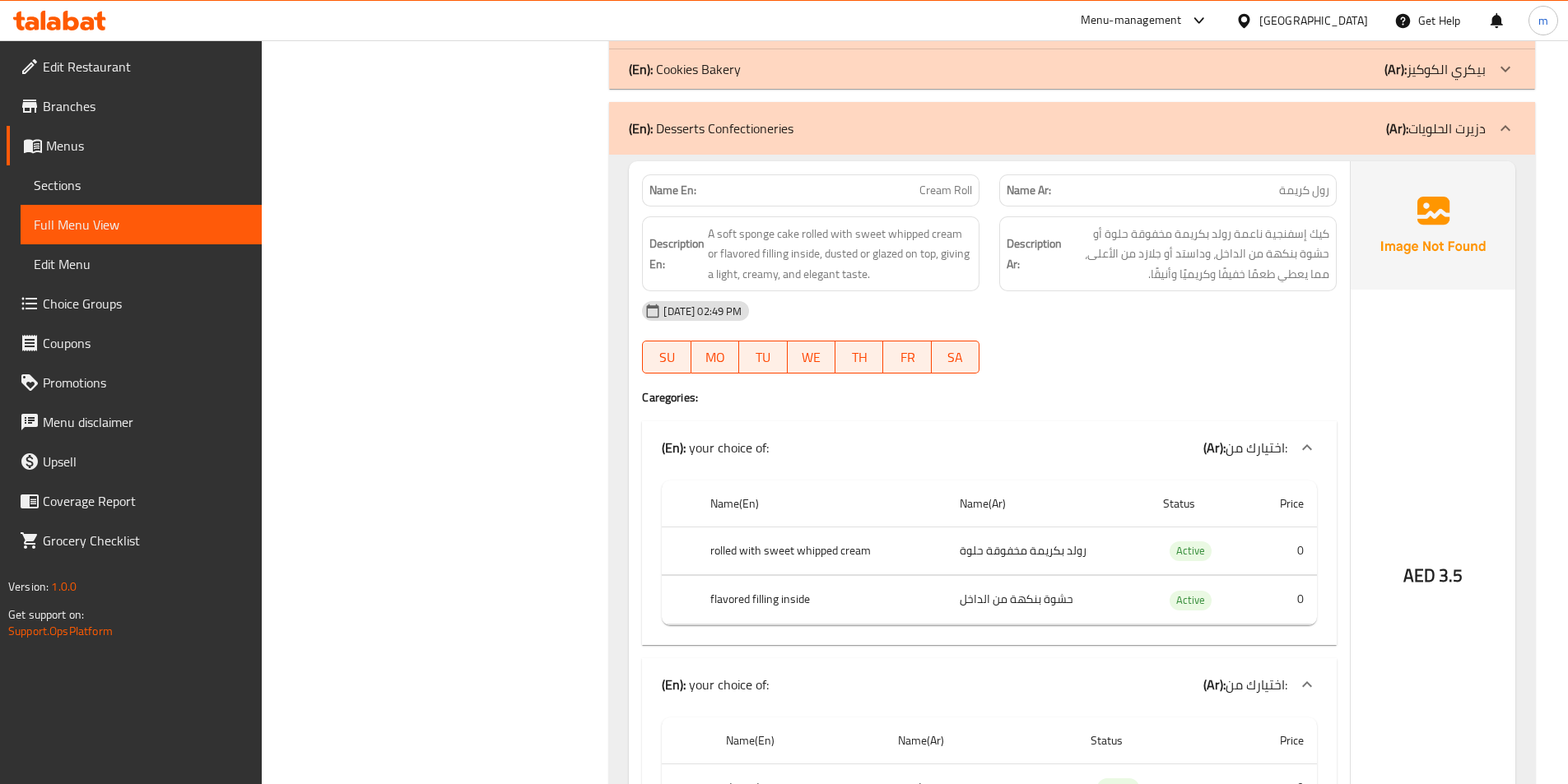
scroll to position [4690, 0]
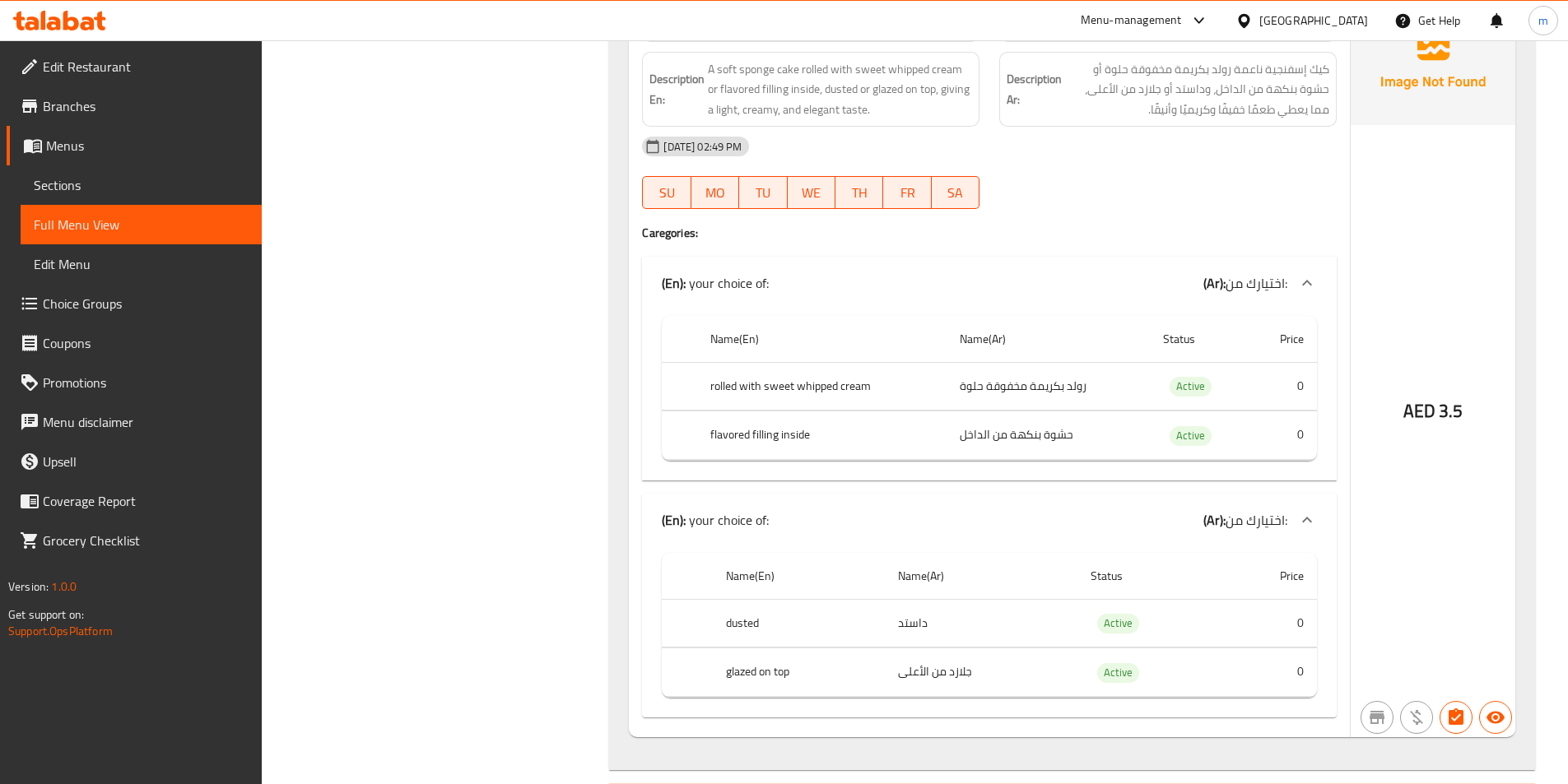
click at [1306, 523] on icon at bounding box center [1307, 519] width 19 height 19
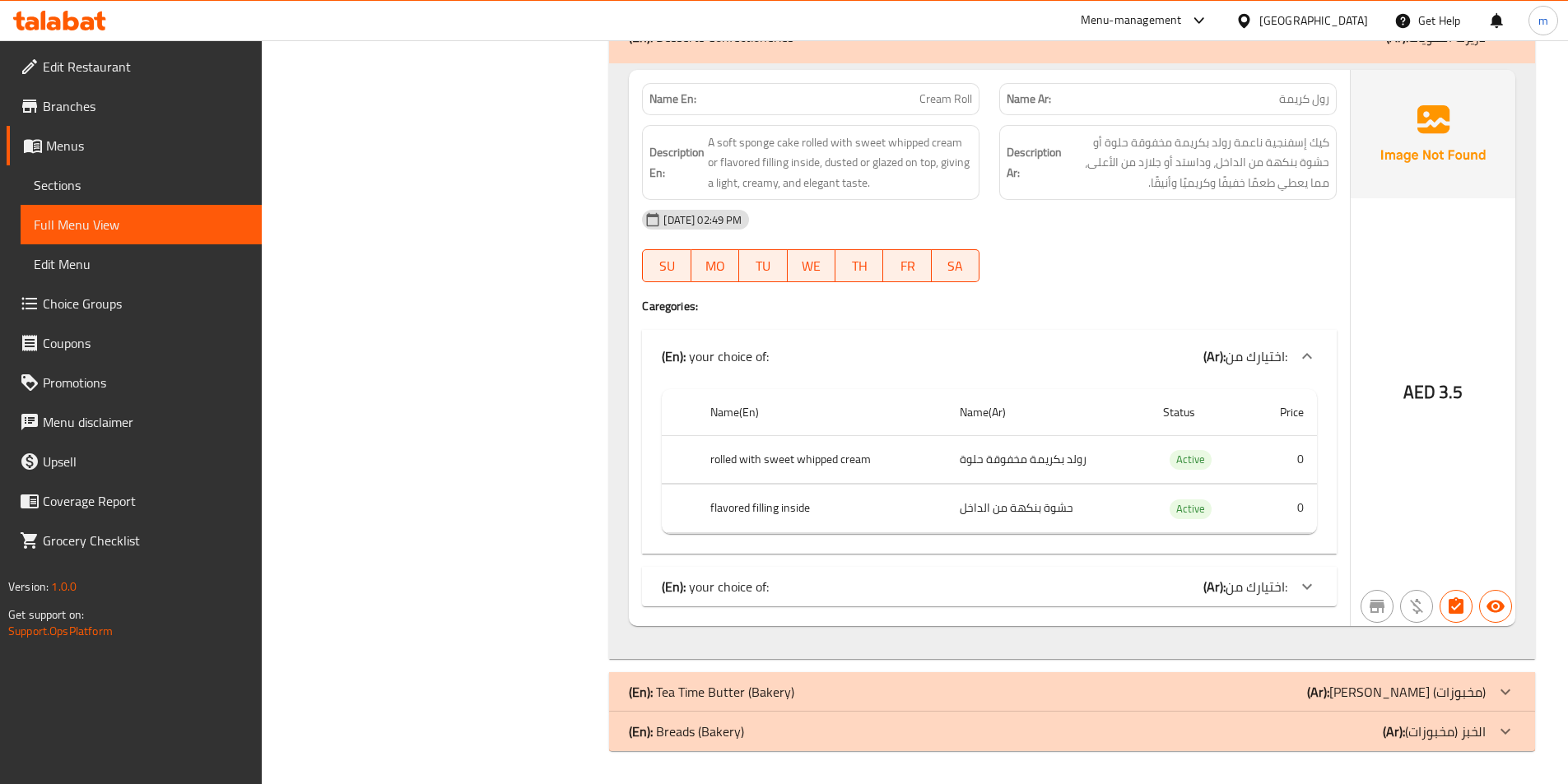
scroll to position [4617, 0]
click at [1303, 580] on icon at bounding box center [1307, 586] width 19 height 19
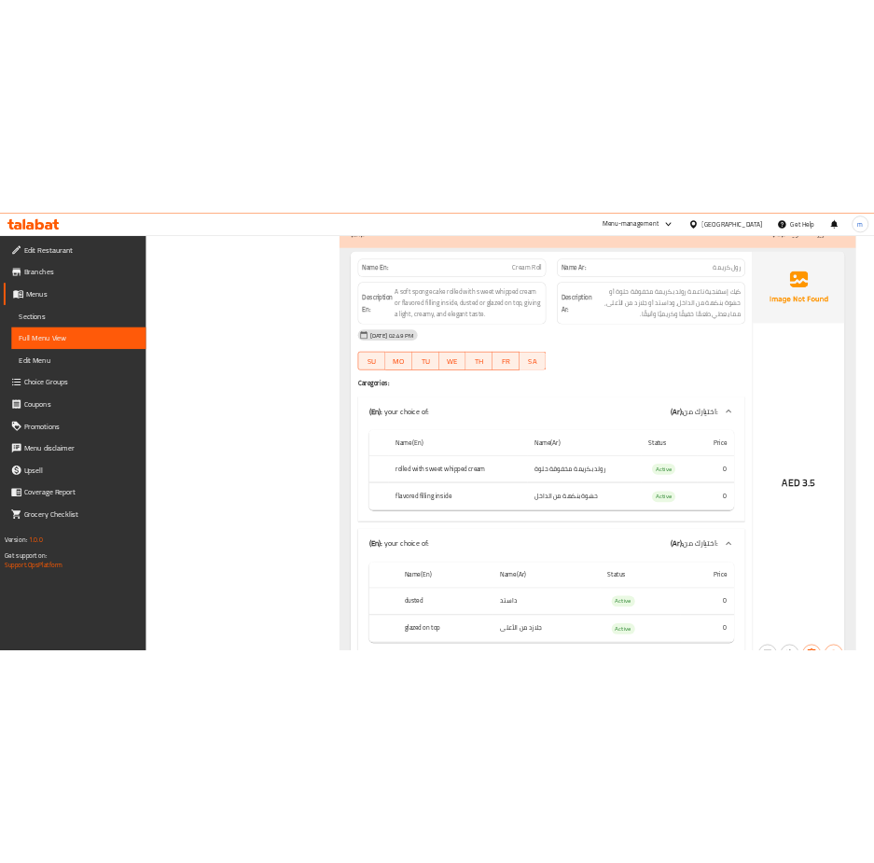
scroll to position [5318, 0]
